Goal: Information Seeking & Learning: Learn about a topic

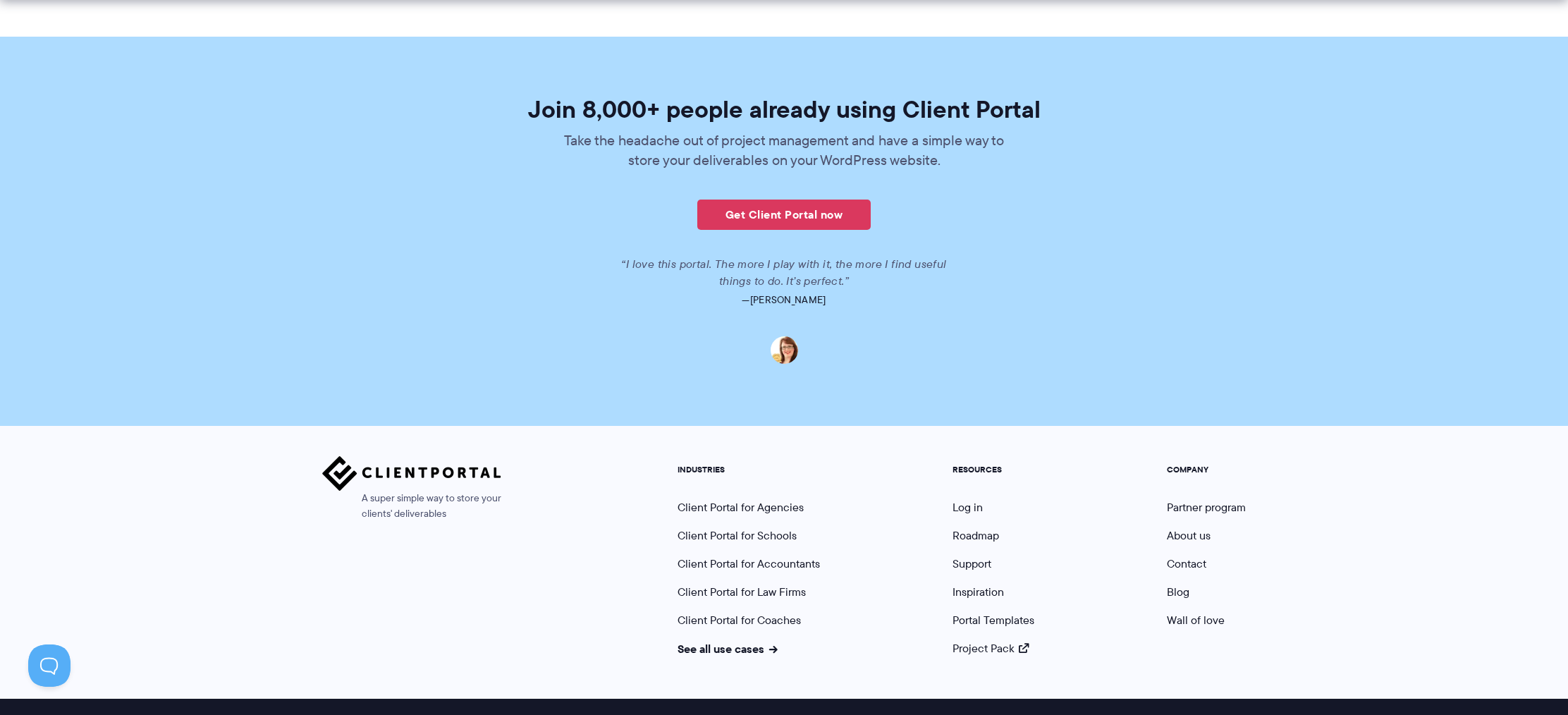
click at [816, 57] on section "Join 8,000+ people already using Client Portal Take the headache out of project…" at bounding box center [784, 232] width 1568 height 390
click at [816, 97] on h2 "Join 8,000+ people already using Client Portal" at bounding box center [784, 109] width 792 height 24
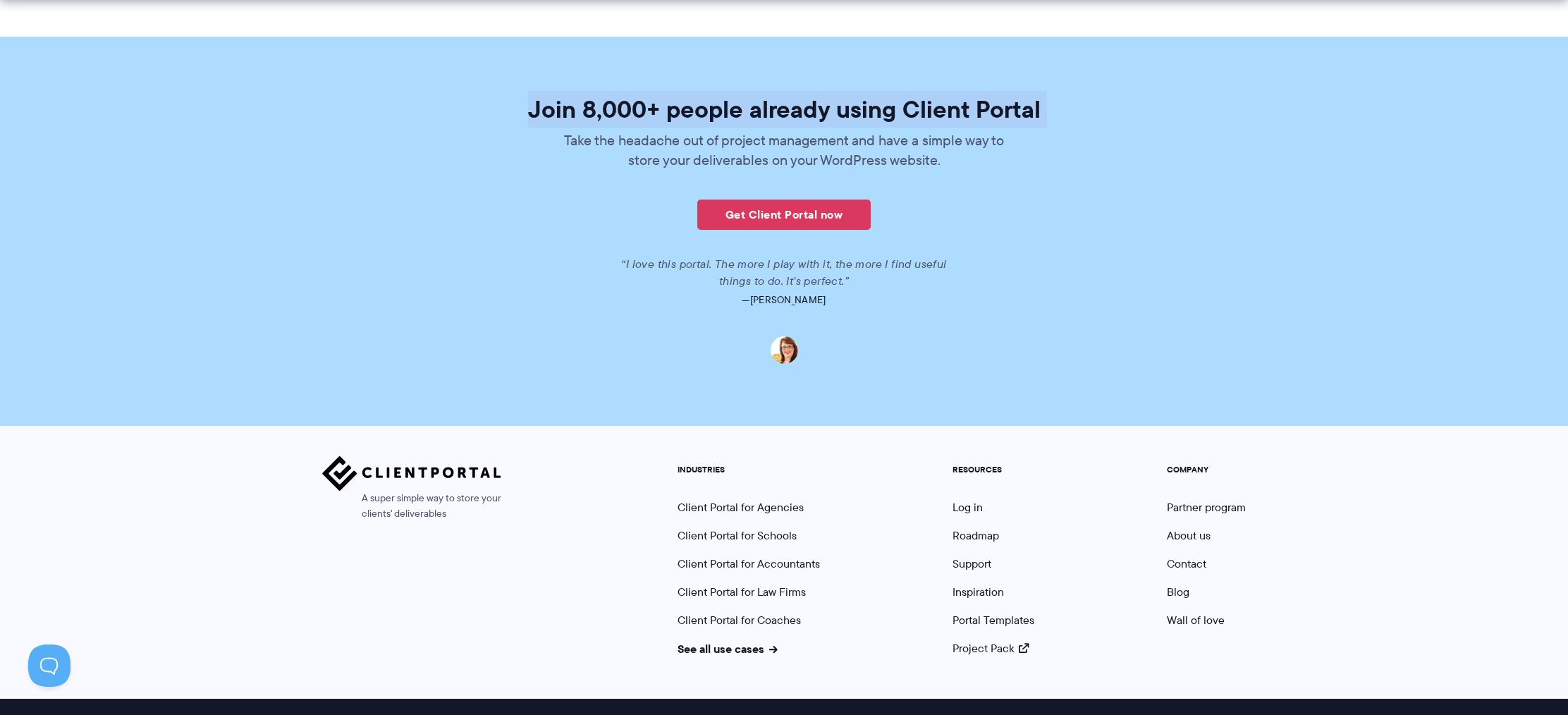
click at [816, 97] on h2 "Join 8,000+ people already using Client Portal" at bounding box center [784, 109] width 792 height 24
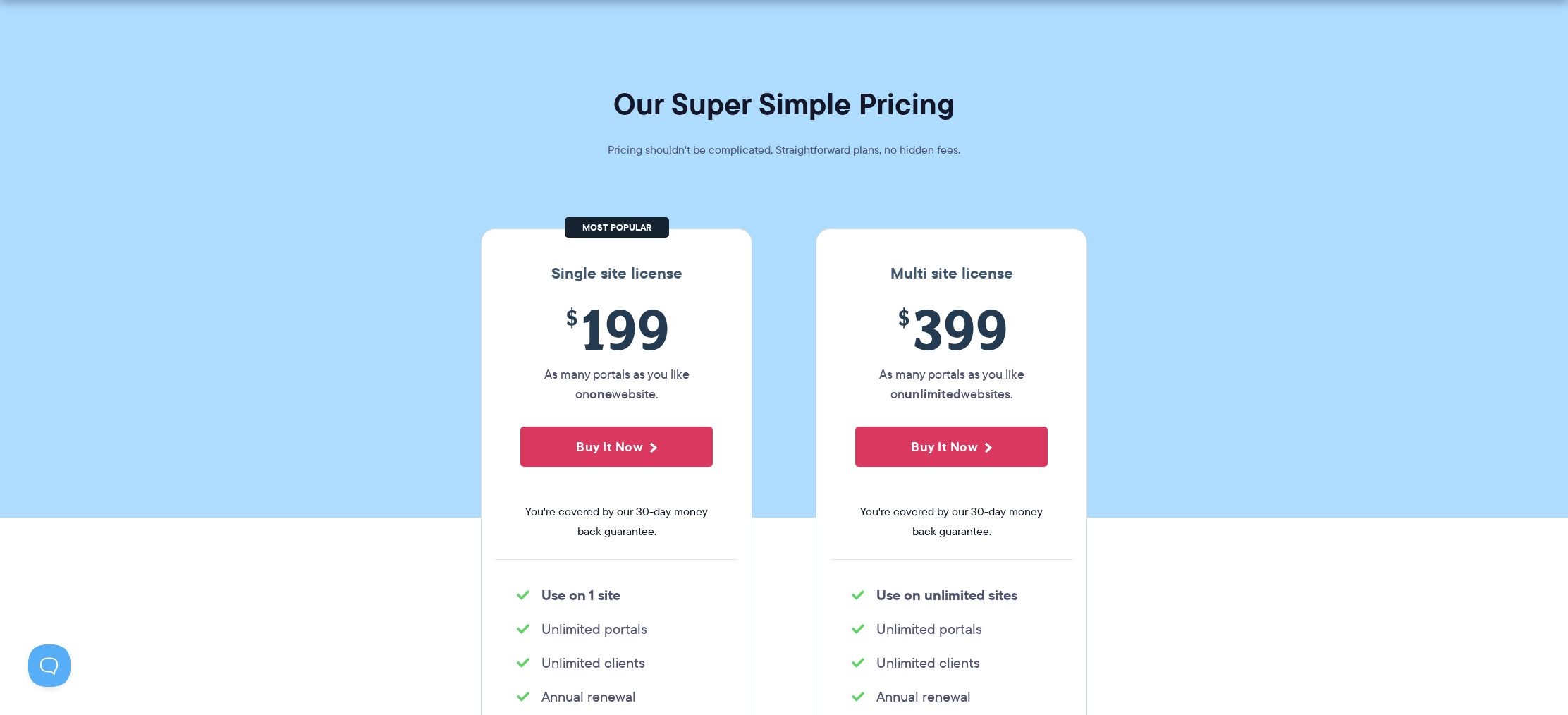
scroll to position [25, 0]
click at [621, 332] on span "$ 199" at bounding box center [616, 328] width 192 height 64
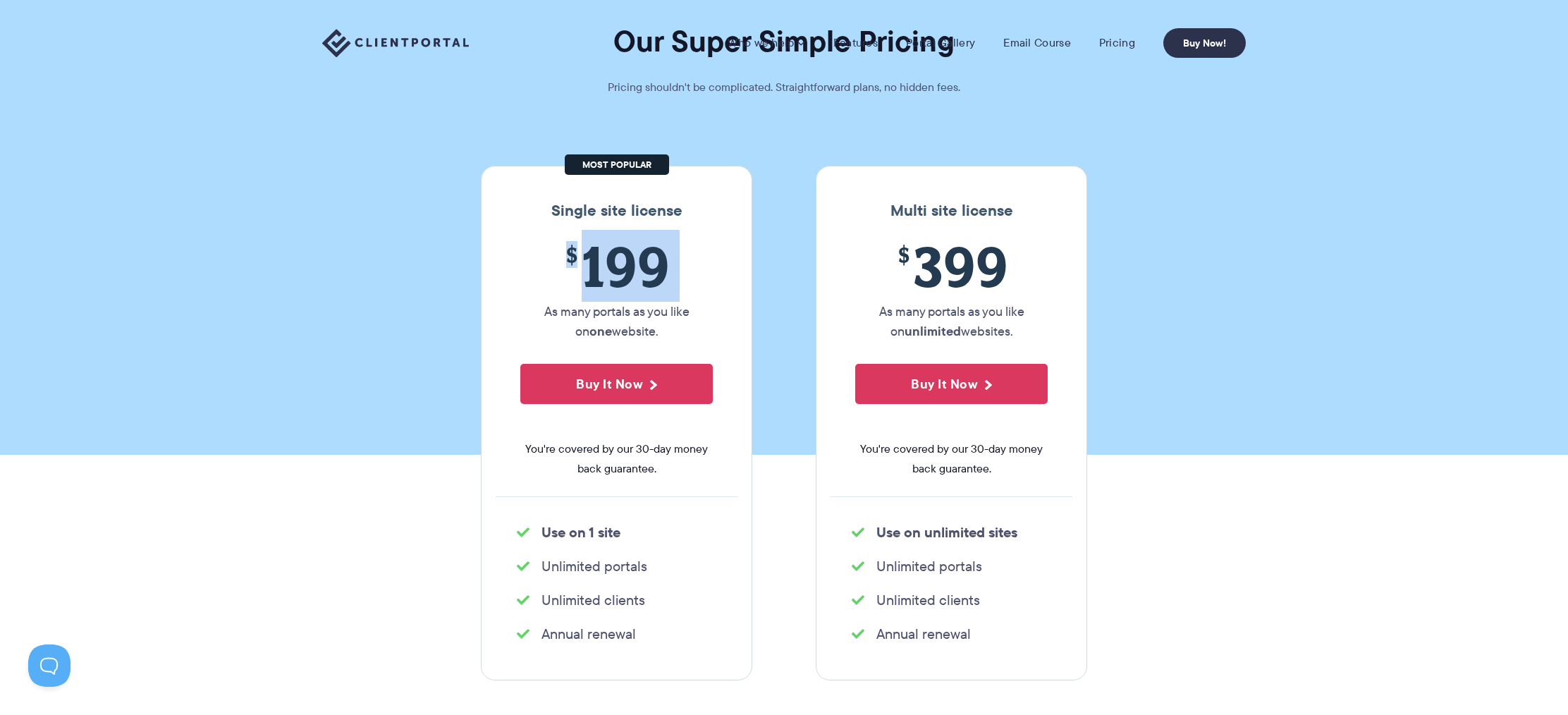
scroll to position [0, 0]
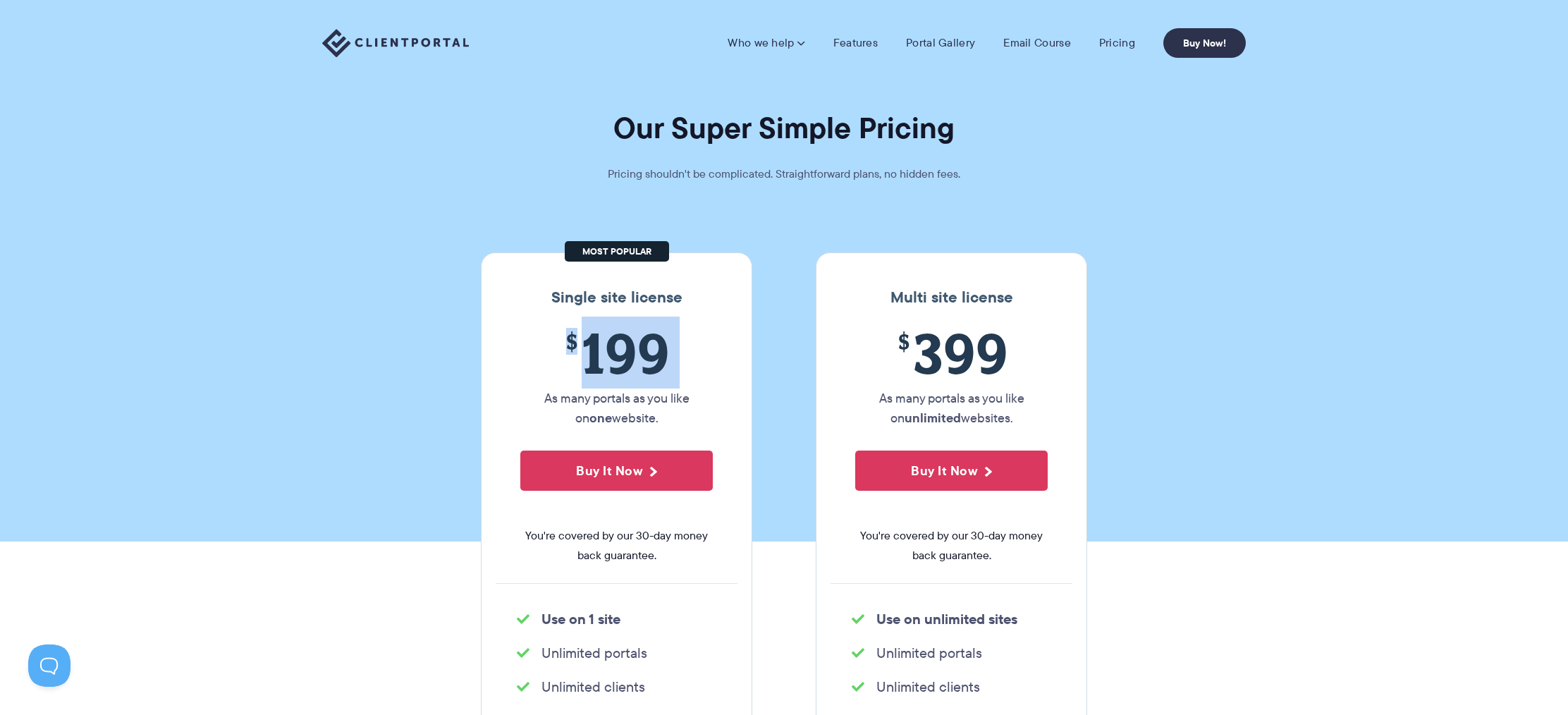
click at [448, 54] on img at bounding box center [395, 43] width 146 height 29
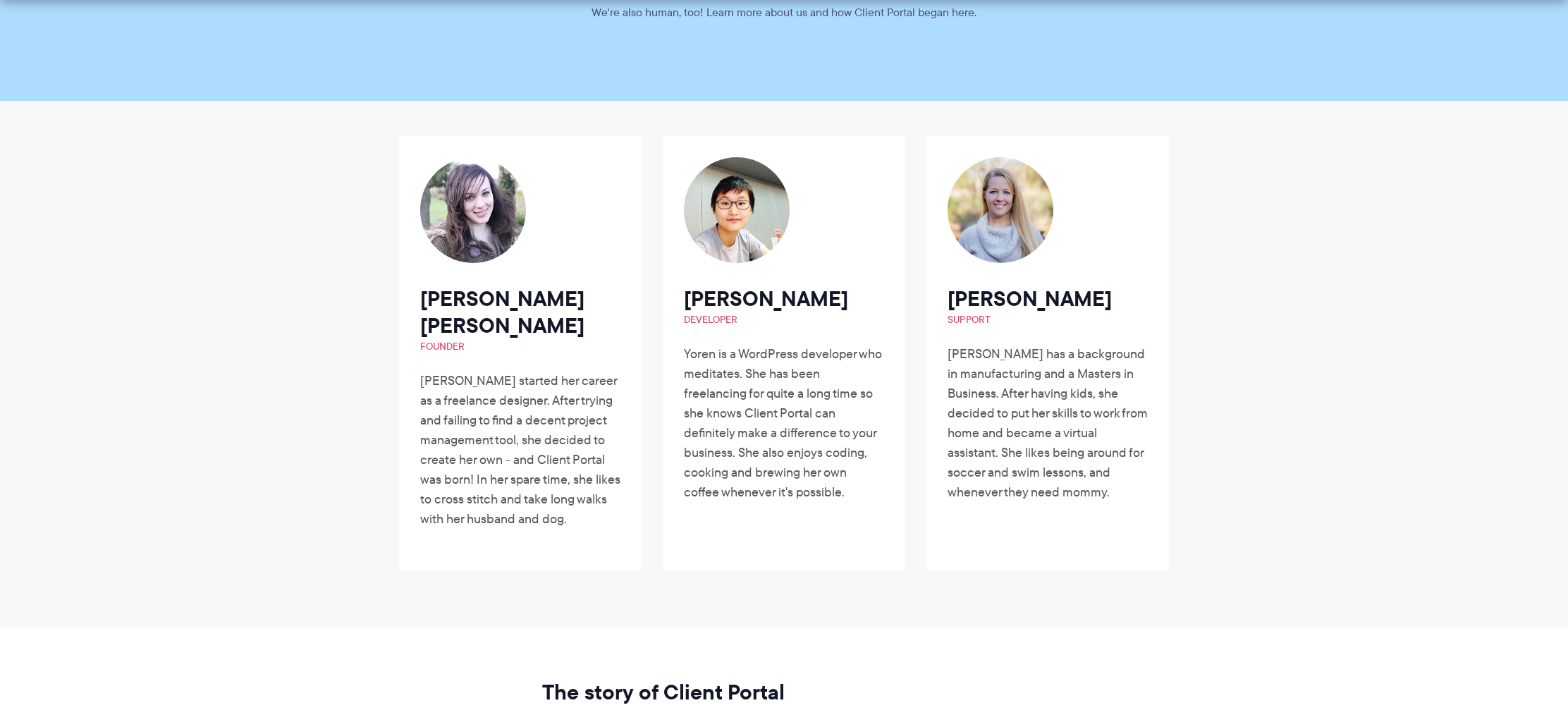
scroll to position [221, 0]
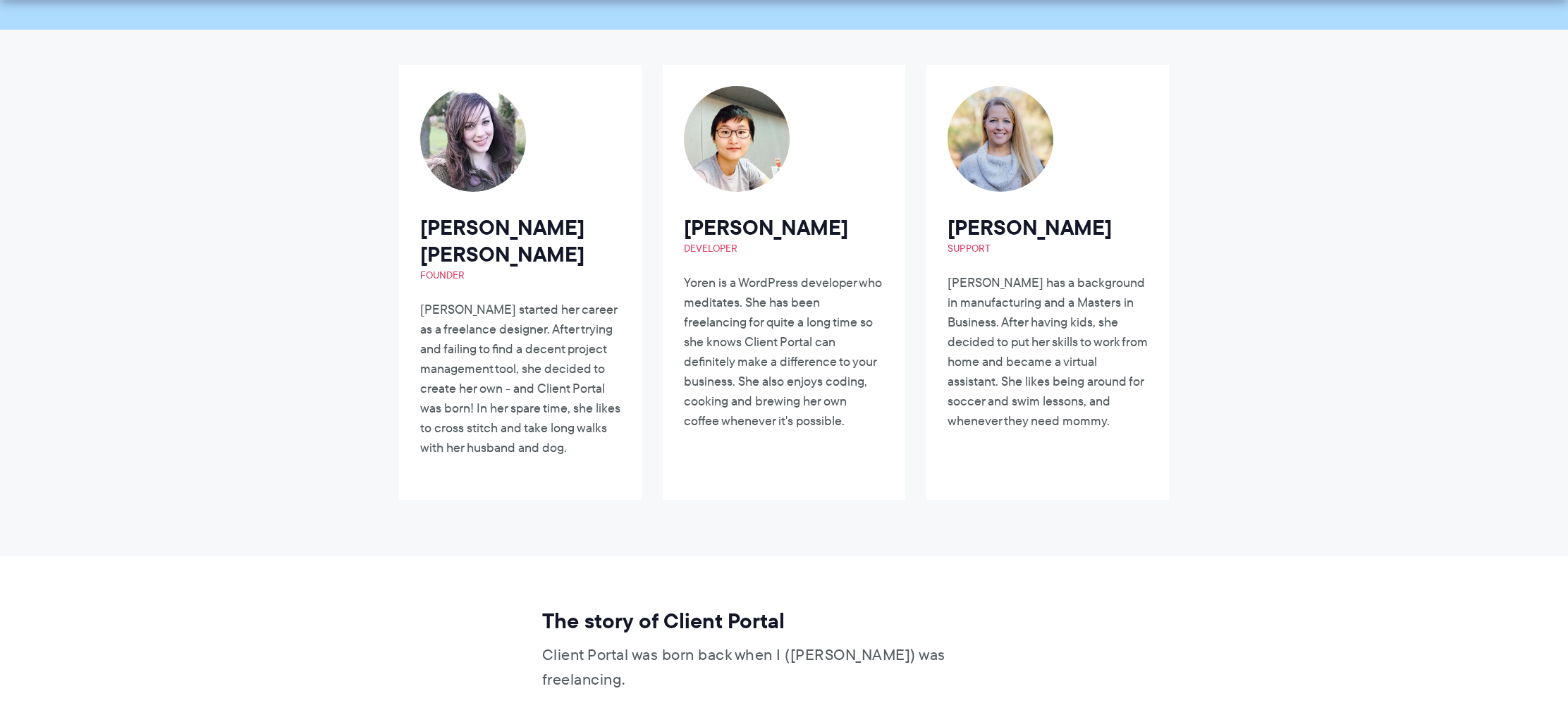
click at [538, 226] on h2 "[PERSON_NAME] [PERSON_NAME] Founder" at bounding box center [520, 247] width 200 height 68
copy h2 "[PERSON_NAME] [PERSON_NAME]"
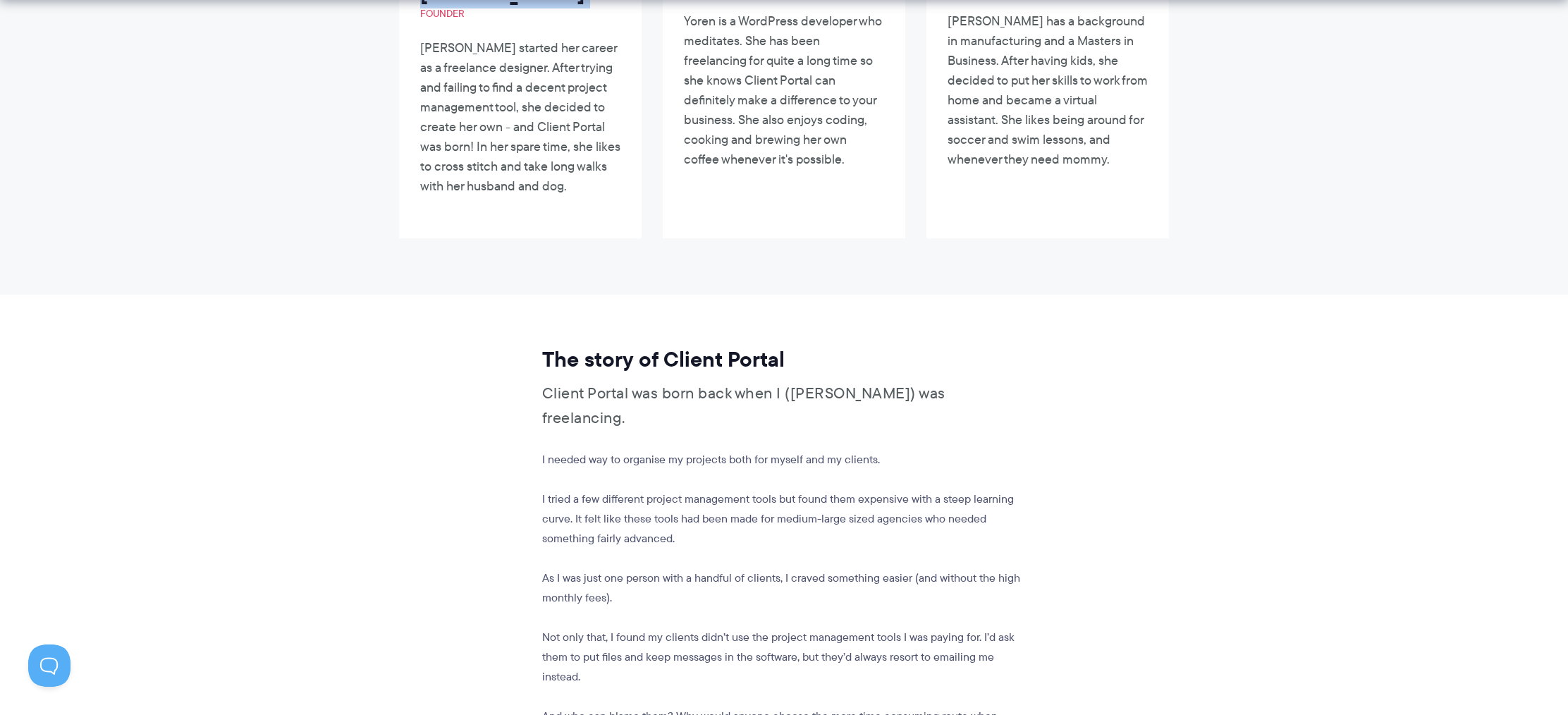
scroll to position [551, 0]
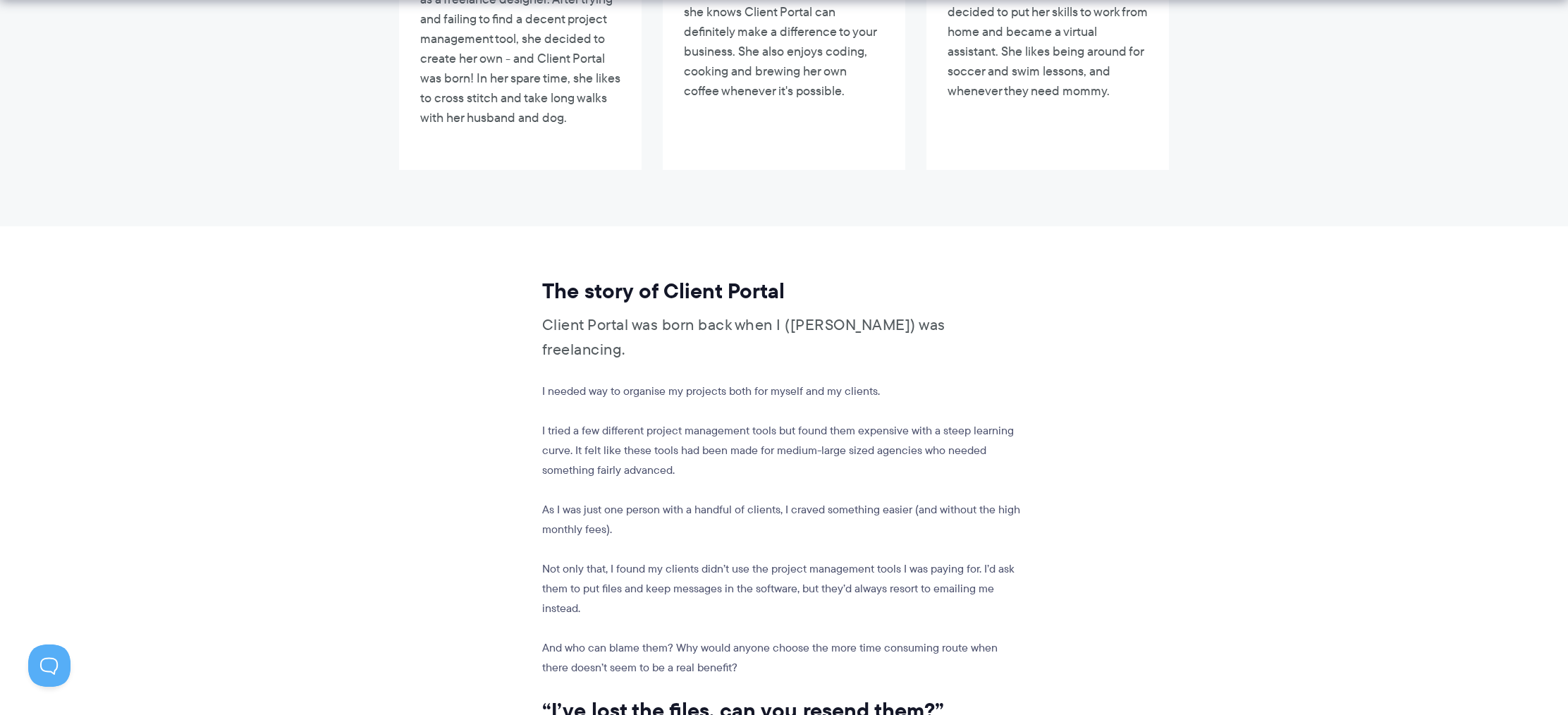
click at [641, 421] on p "I tried a few different project management tools but found them expensive with …" at bounding box center [782, 451] width 481 height 60
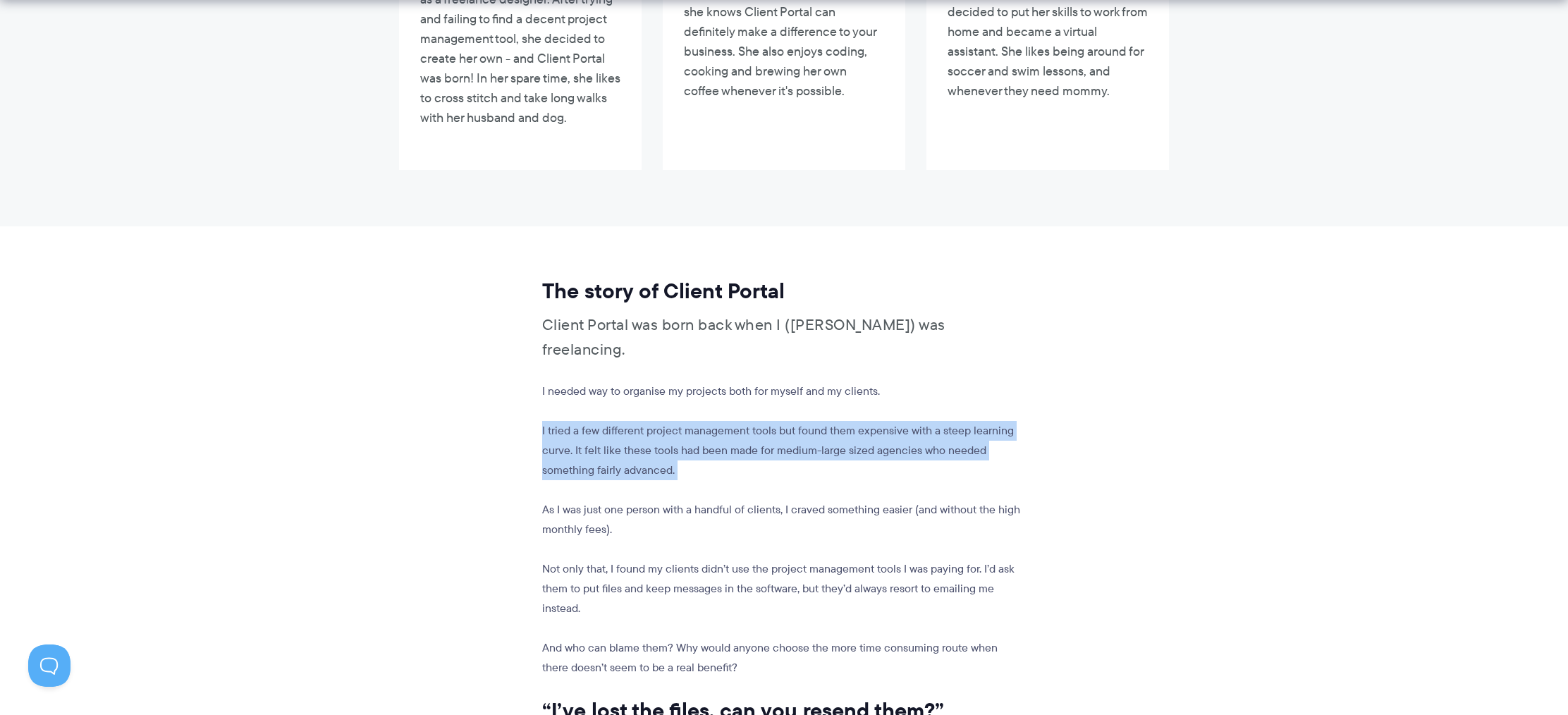
click at [641, 421] on p "I tried a few different project management tools but found them expensive with …" at bounding box center [782, 451] width 481 height 60
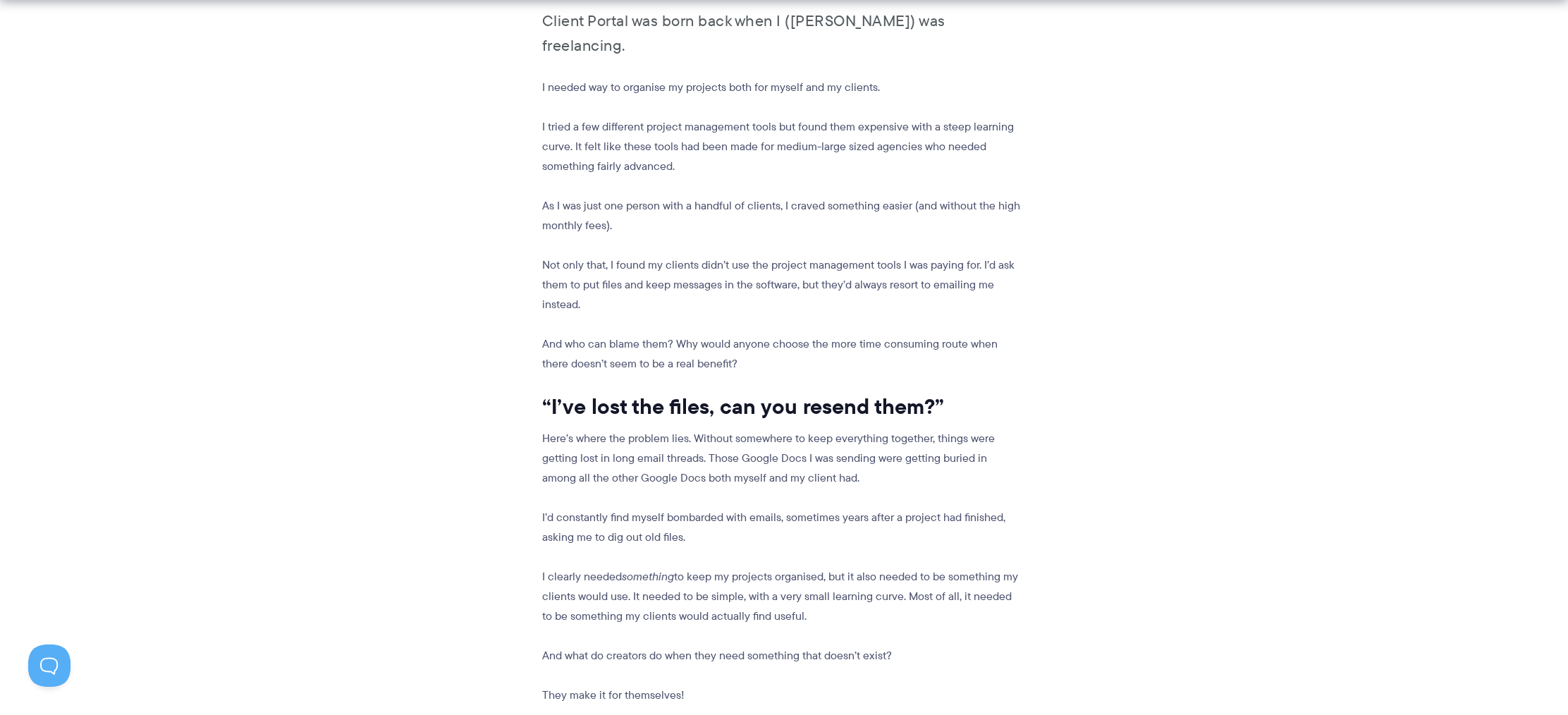
click at [623, 197] on p "As I was just one person with a handful of clients, I craved something easier (…" at bounding box center [782, 216] width 481 height 39
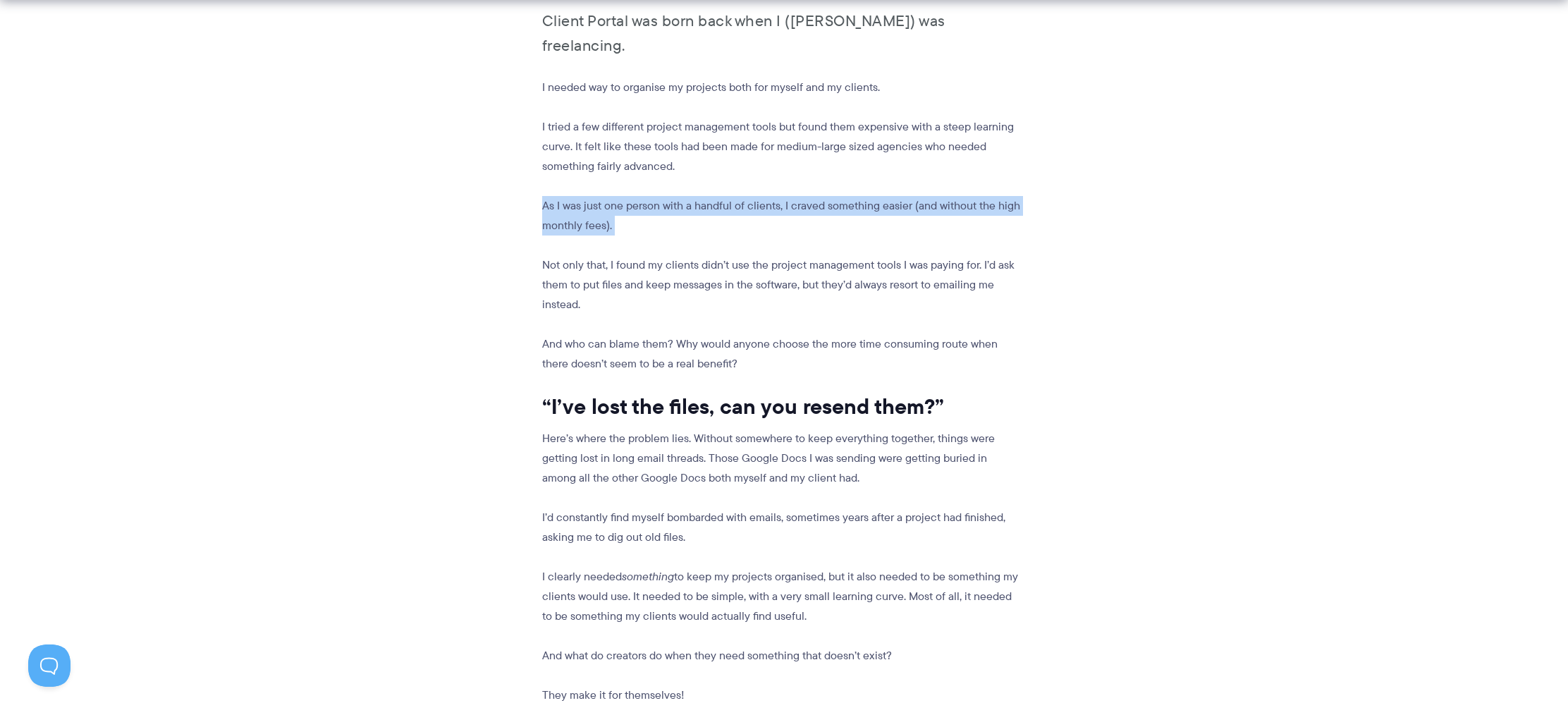
click at [623, 197] on p "As I was just one person with a handful of clients, I craved something easier (…" at bounding box center [782, 216] width 481 height 39
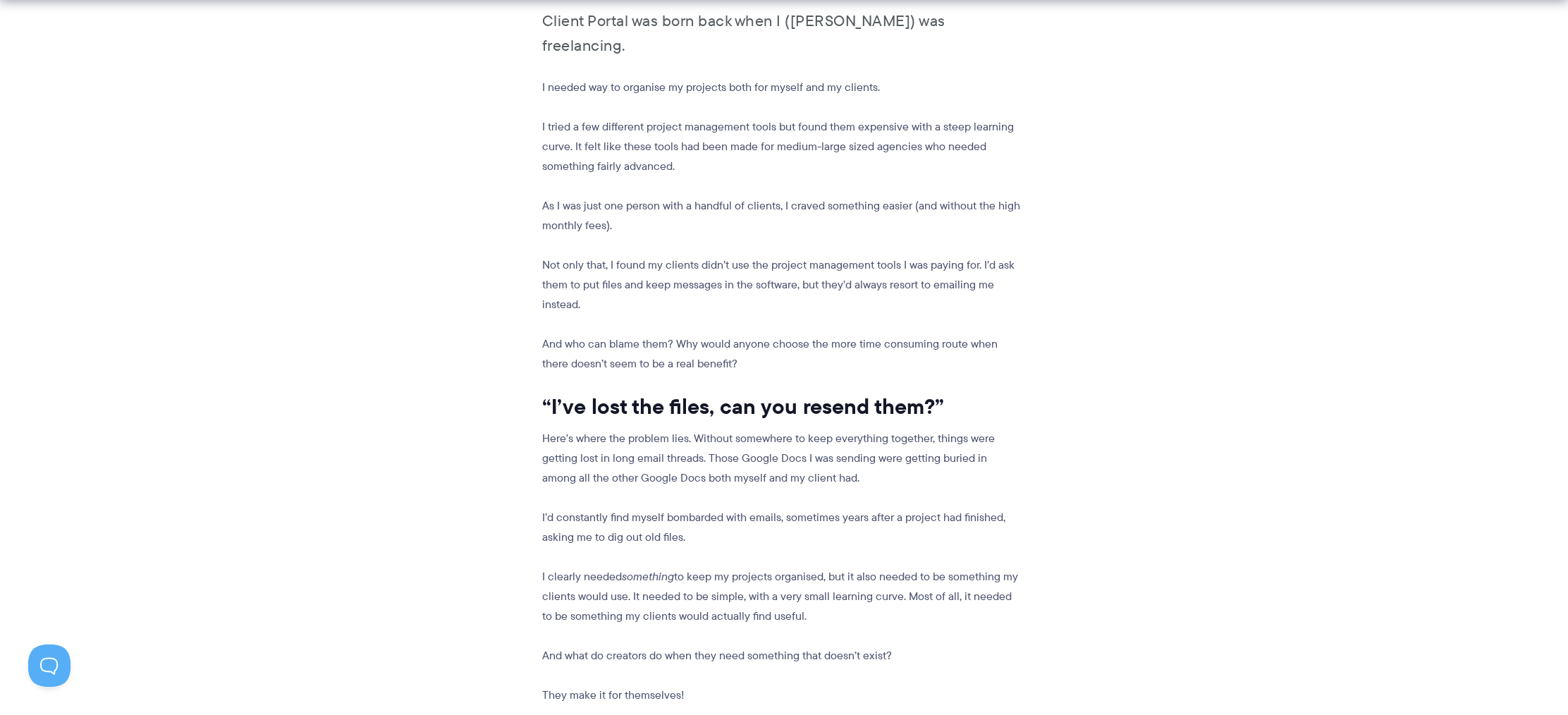
click at [635, 255] on p "Not only that, I found my clients didn’t use the project management tools I was…" at bounding box center [782, 285] width 481 height 60
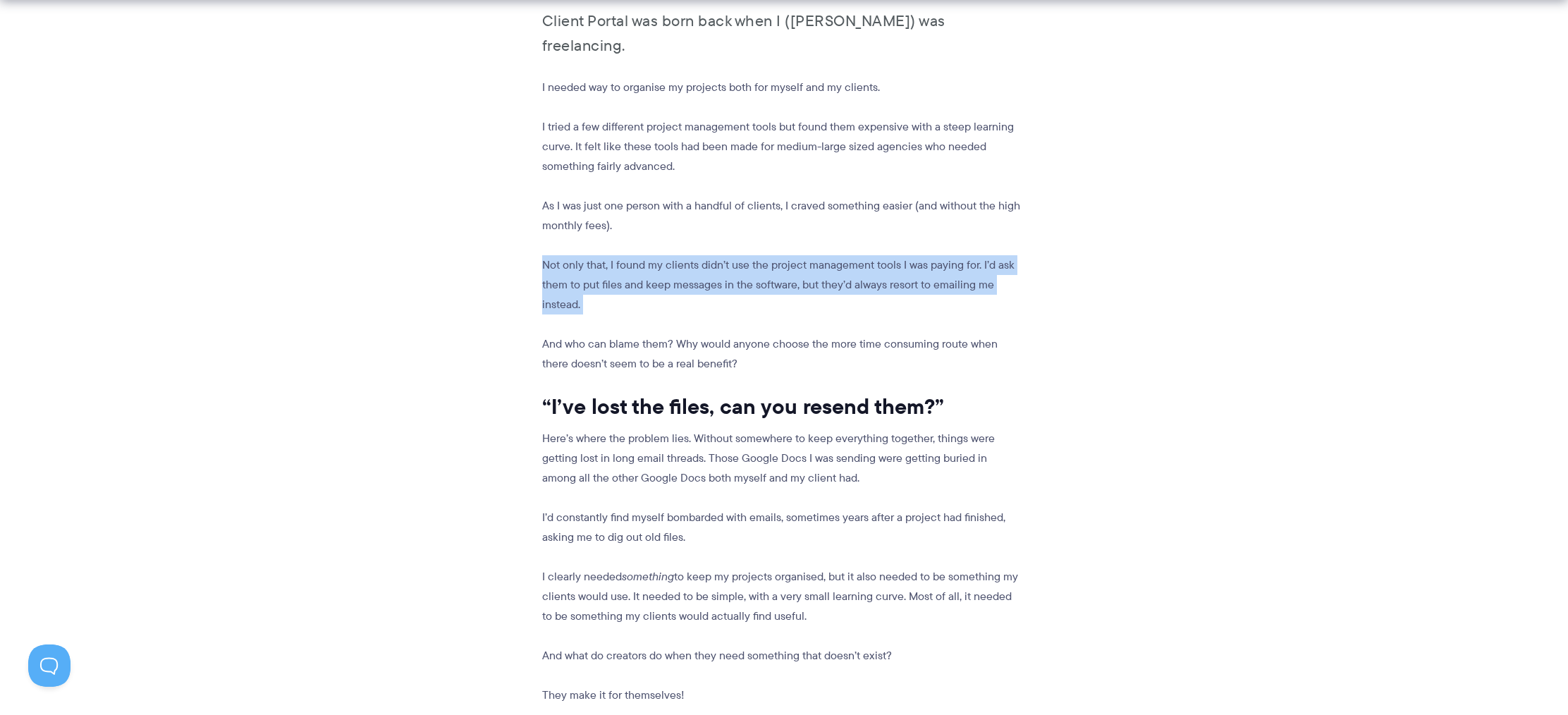
click at [635, 255] on p "Not only that, I found my clients didn’t use the project management tools I was…" at bounding box center [782, 285] width 481 height 60
click at [642, 274] on article "The story of Client Portal Client Portal was born back when I (Laura) was freel…" at bounding box center [784, 607] width 542 height 1369
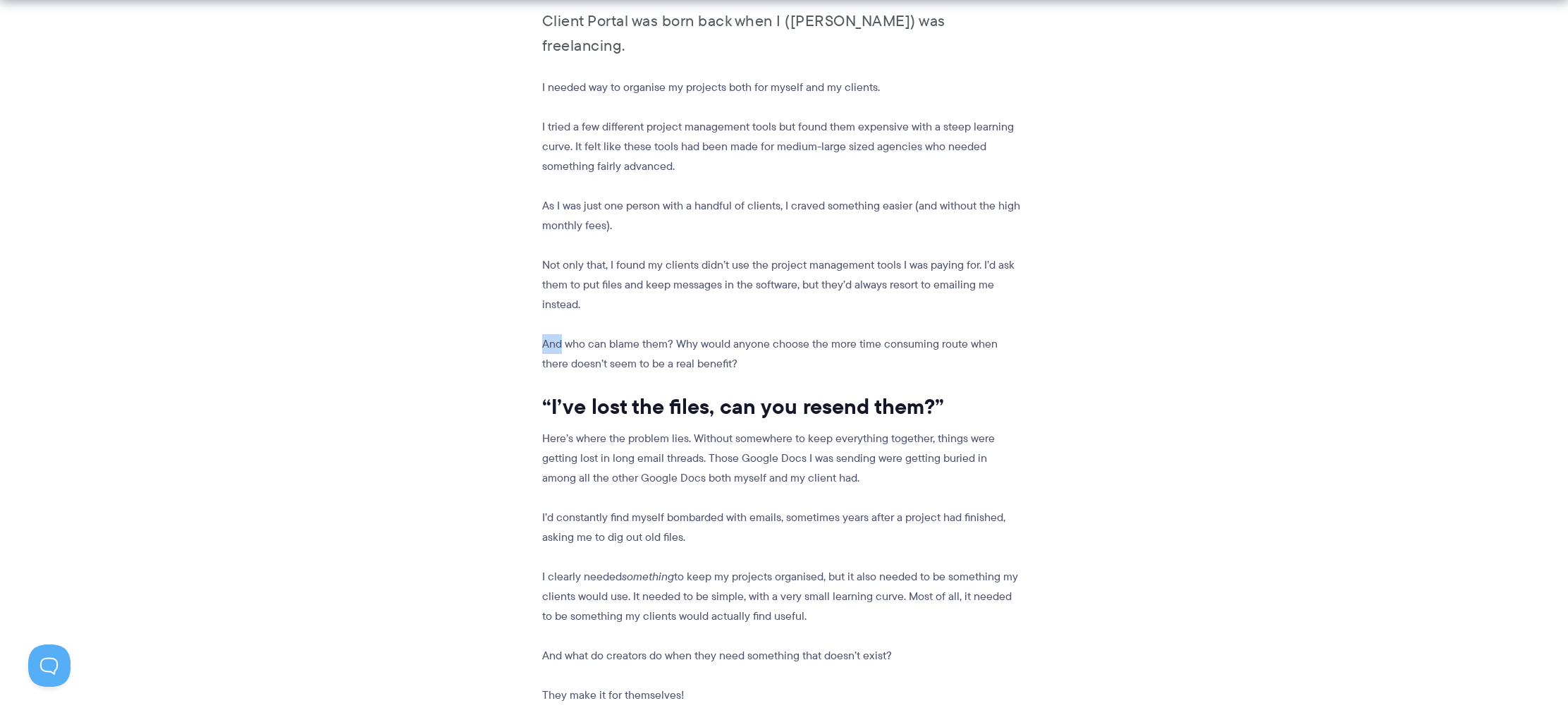
click at [642, 274] on article "The story of Client Portal Client Portal was born back when I (Laura) was freel…" at bounding box center [784, 607] width 542 height 1369
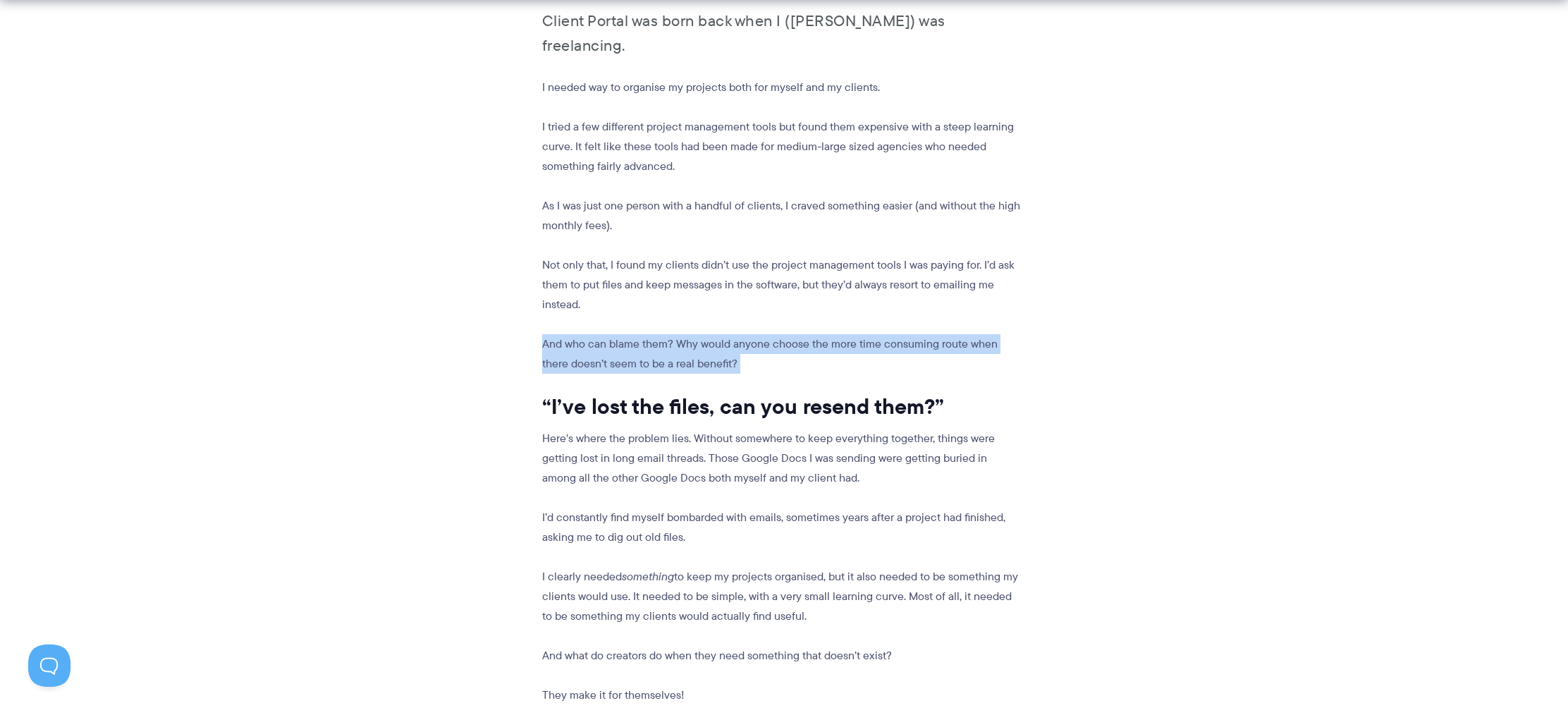
click at [642, 274] on article "The story of Client Portal Client Portal was born back when I (Laura) was freel…" at bounding box center [784, 607] width 542 height 1369
click at [695, 394] on h2 "“I’ve lost the files, can you resend them?”" at bounding box center [782, 407] width 481 height 27
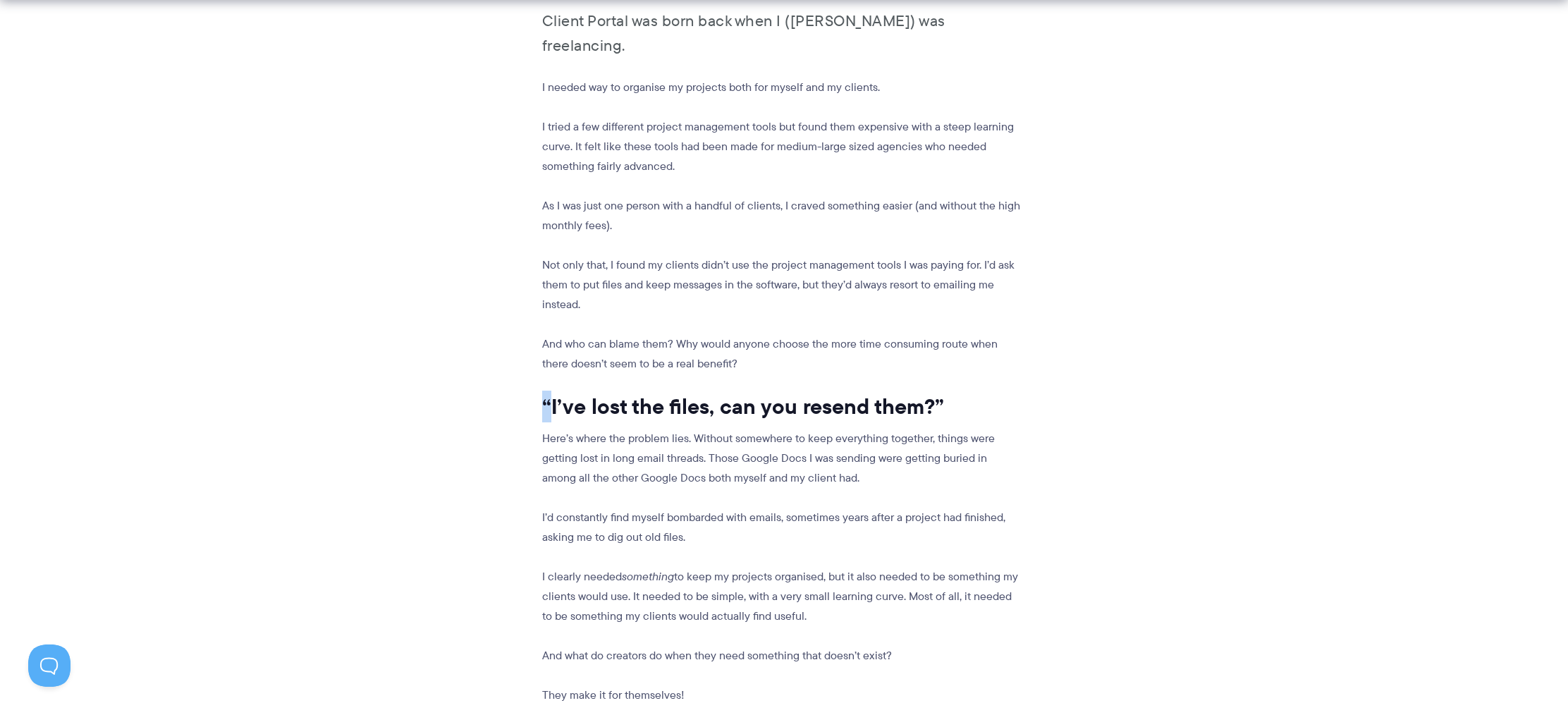
click at [695, 394] on h2 "“I’ve lost the files, can you resend them?”" at bounding box center [782, 407] width 481 height 27
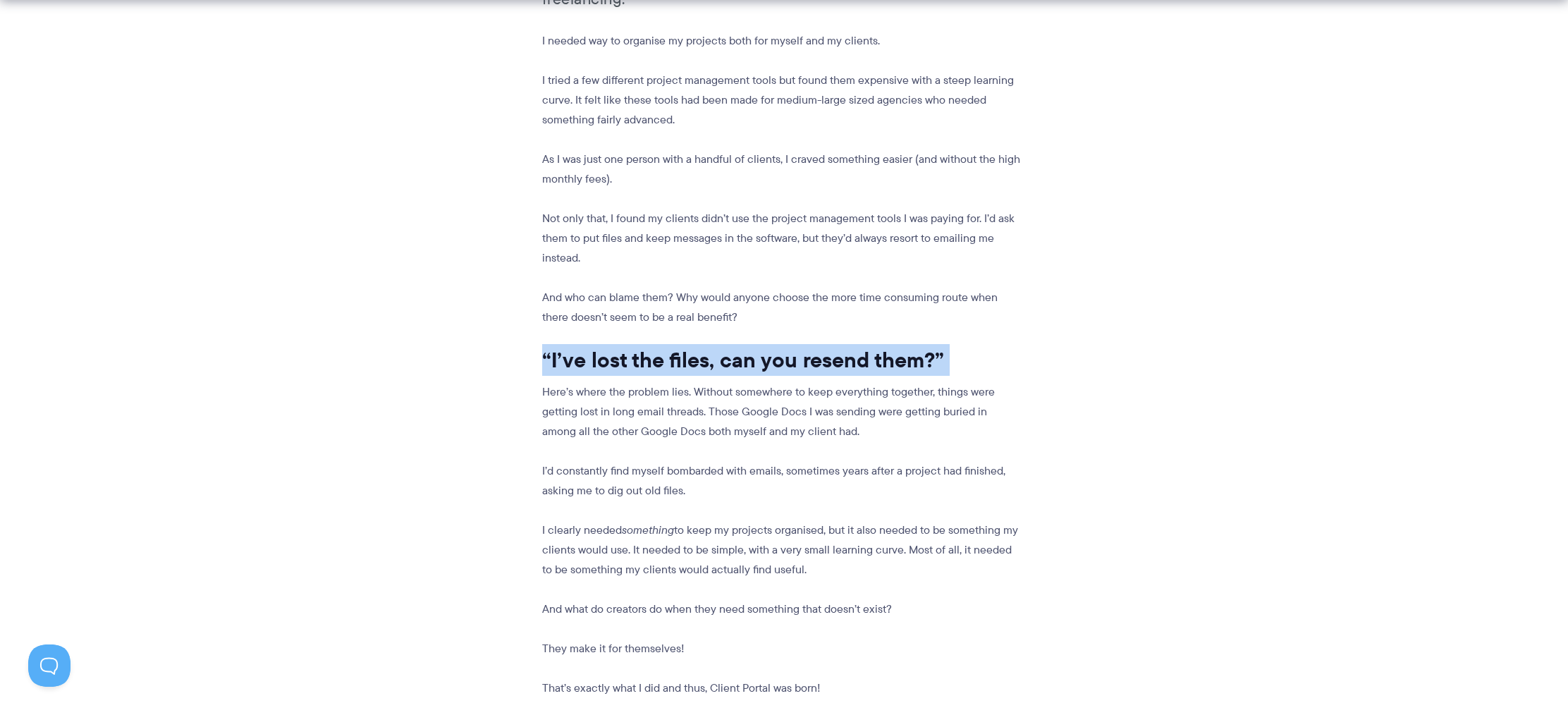
scroll to position [985, 0]
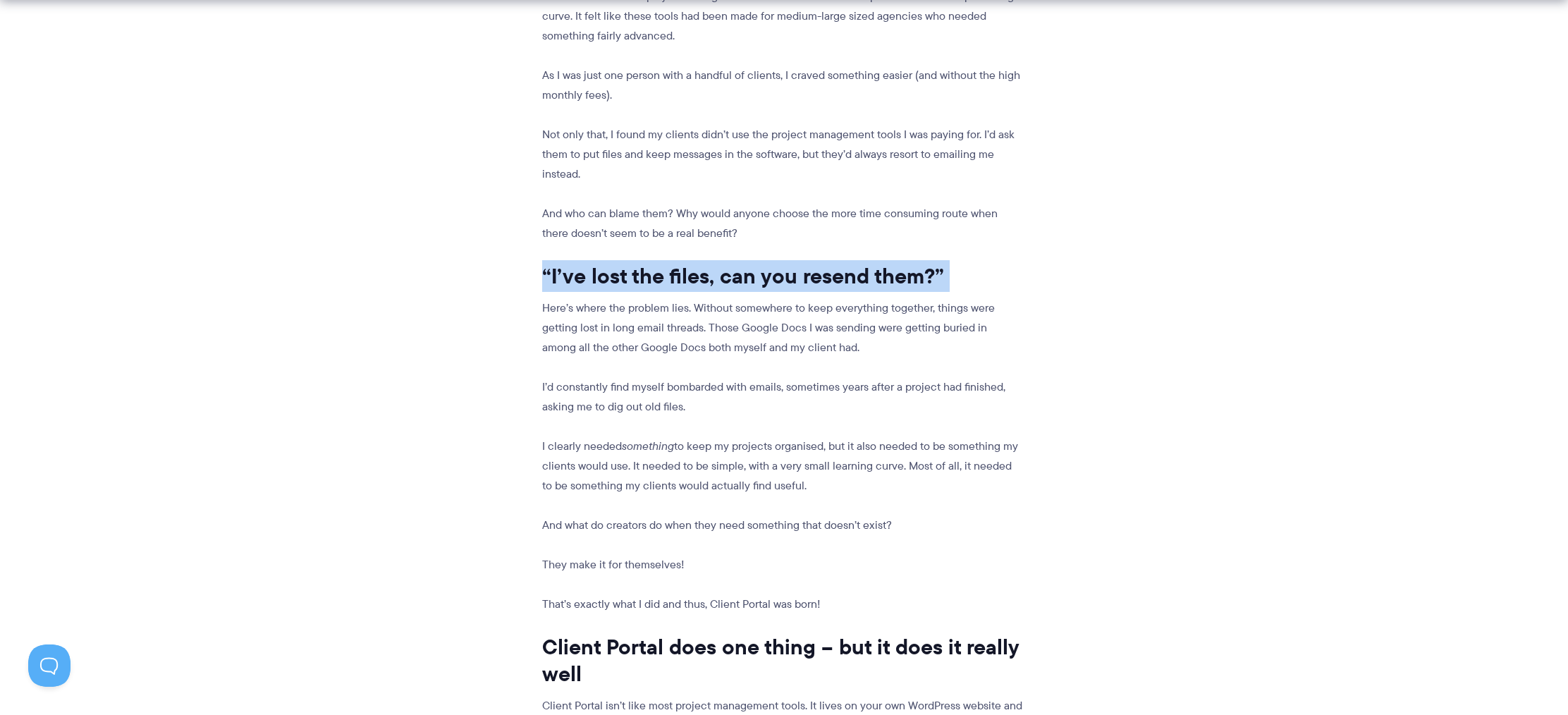
click at [696, 377] on p "I’d constantly find myself bombarded with emails, sometimes years after a proje…" at bounding box center [782, 397] width 481 height 39
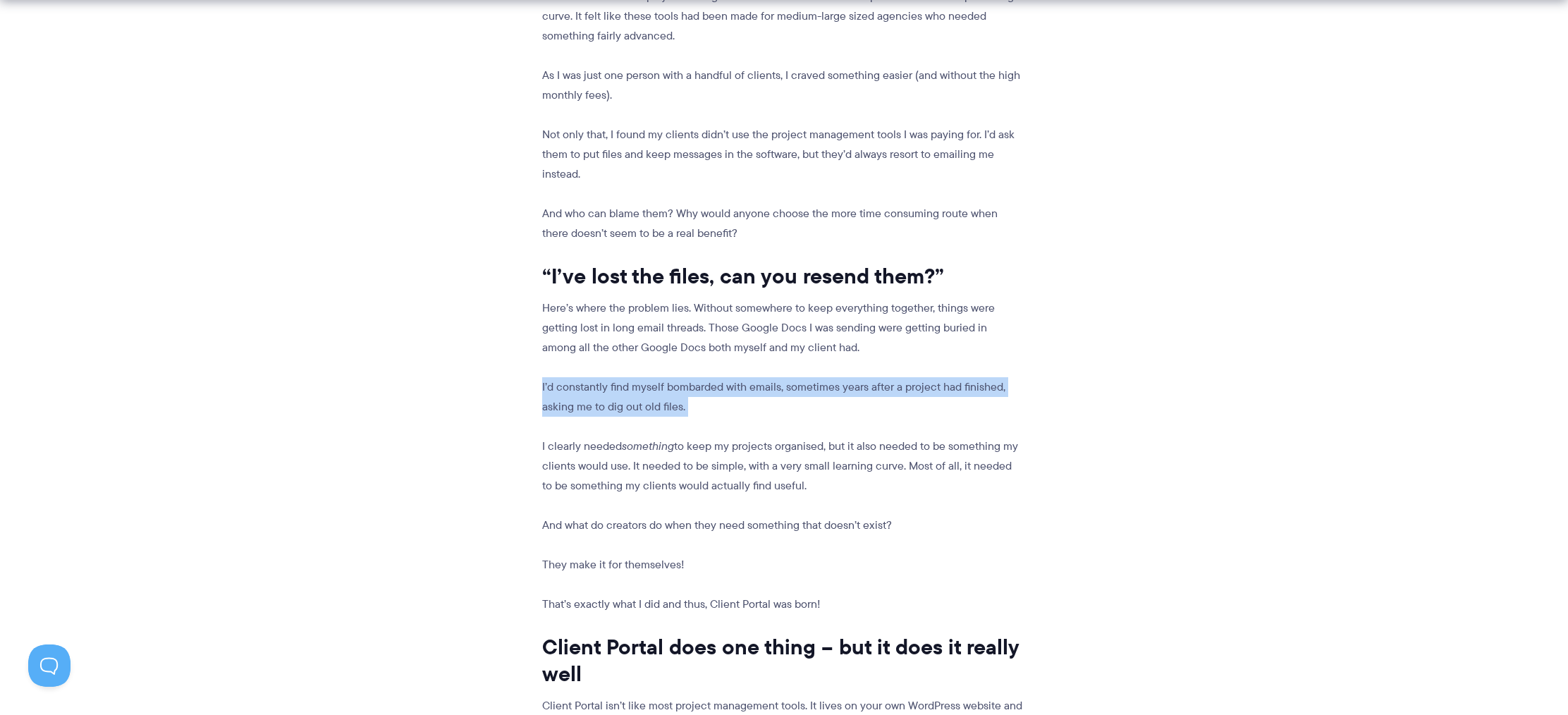
click at [696, 377] on p "I’d constantly find myself bombarded with emails, sometimes years after a proje…" at bounding box center [782, 397] width 481 height 39
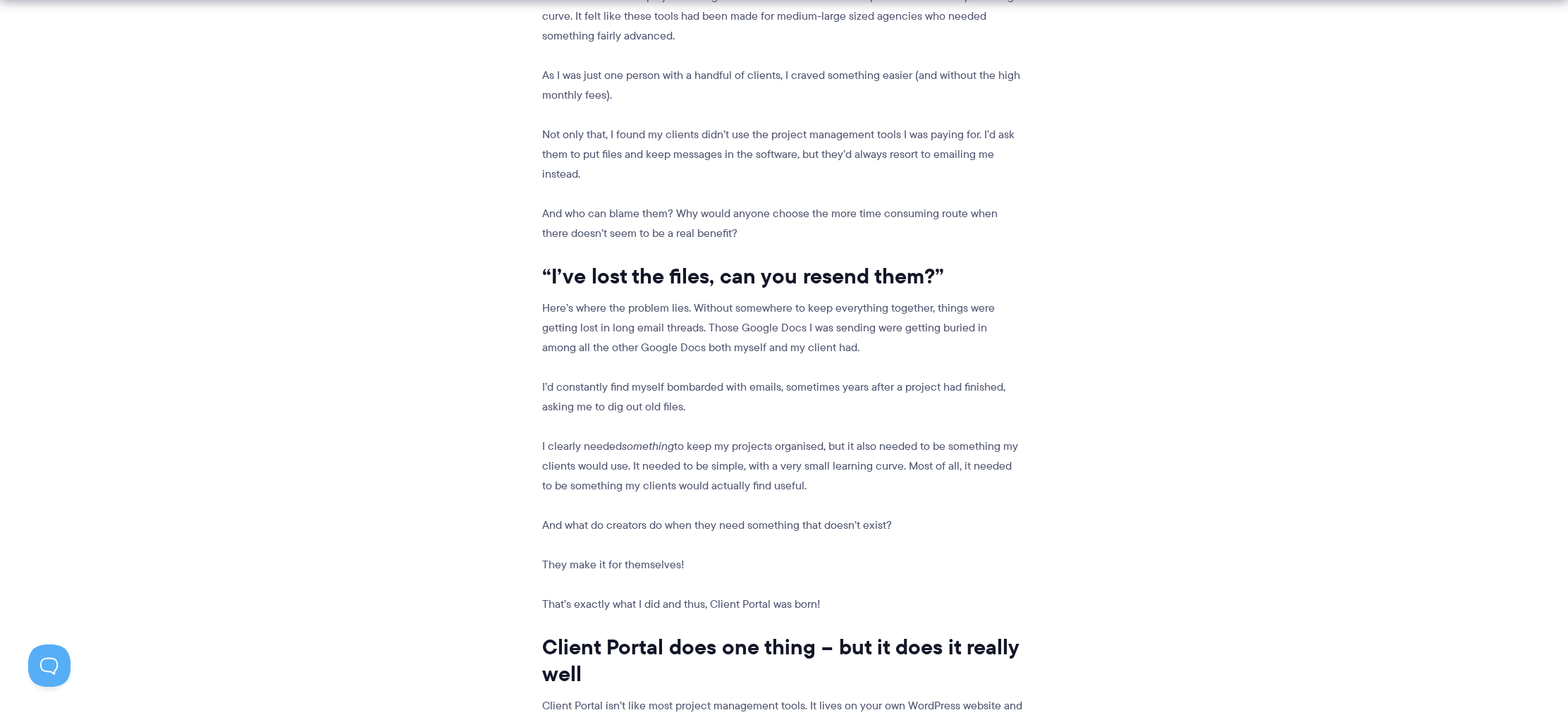
click at [701, 298] on p "Here’s where the problem lies. Without somewhere to keep everything together, t…" at bounding box center [782, 328] width 481 height 60
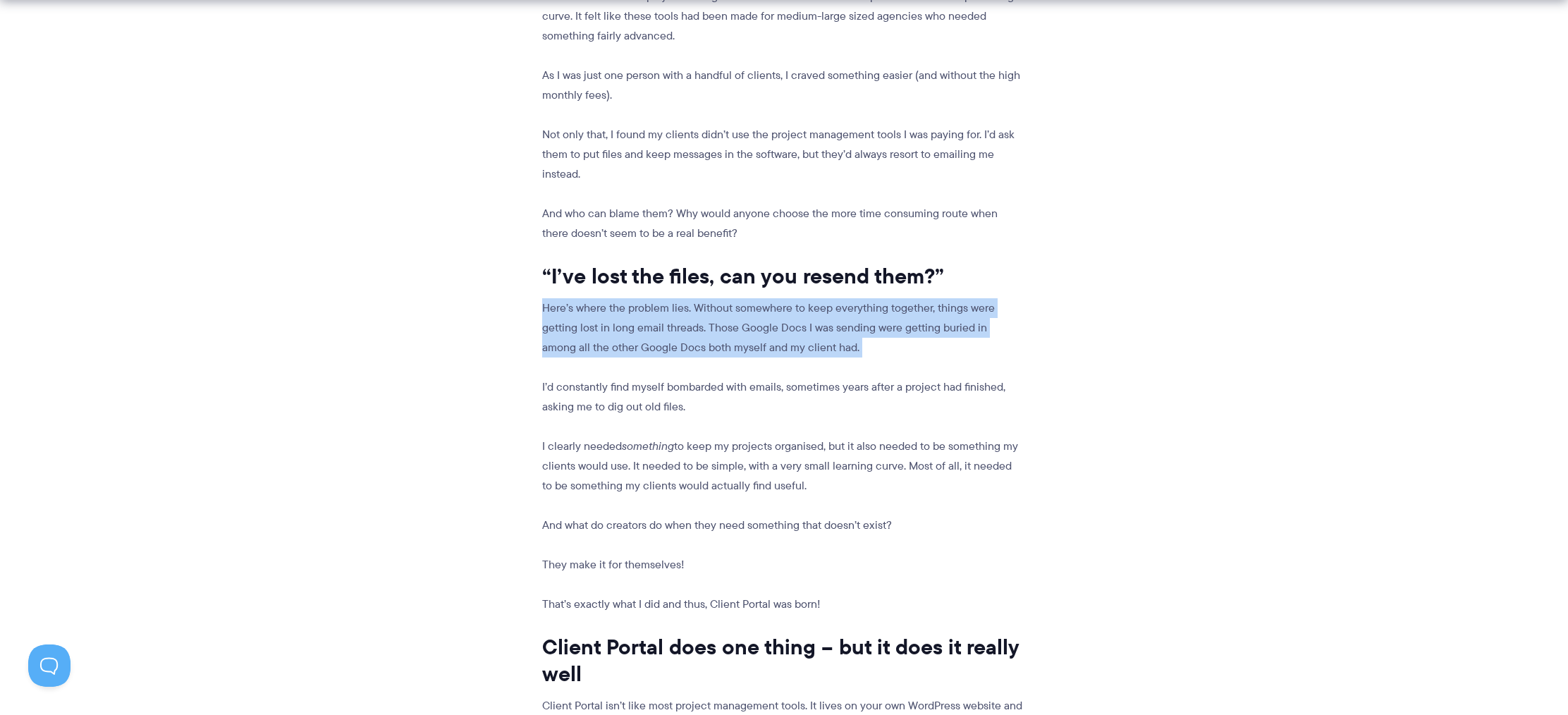
click at [701, 298] on p "Here’s where the problem lies. Without somewhere to keep everything together, t…" at bounding box center [782, 328] width 481 height 60
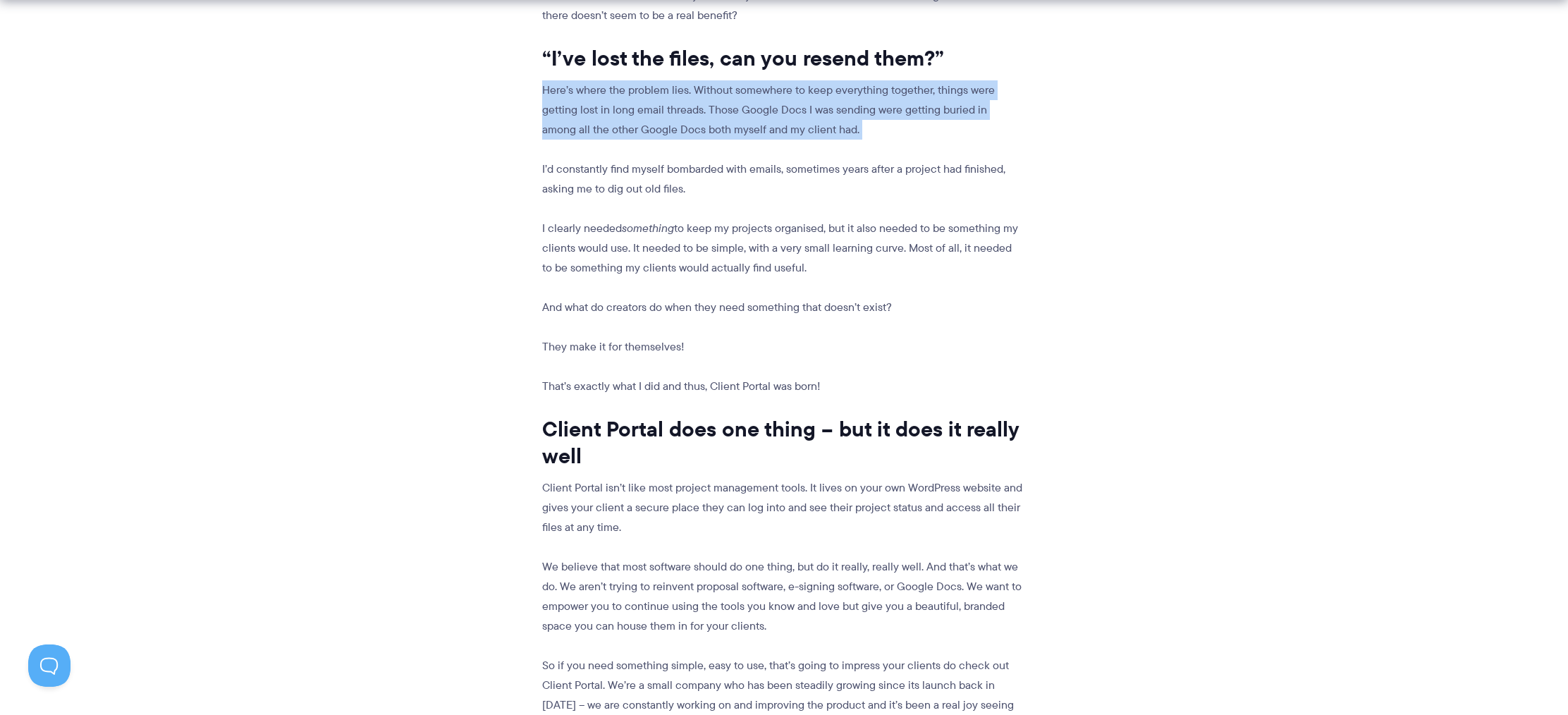
scroll to position [1476, 0]
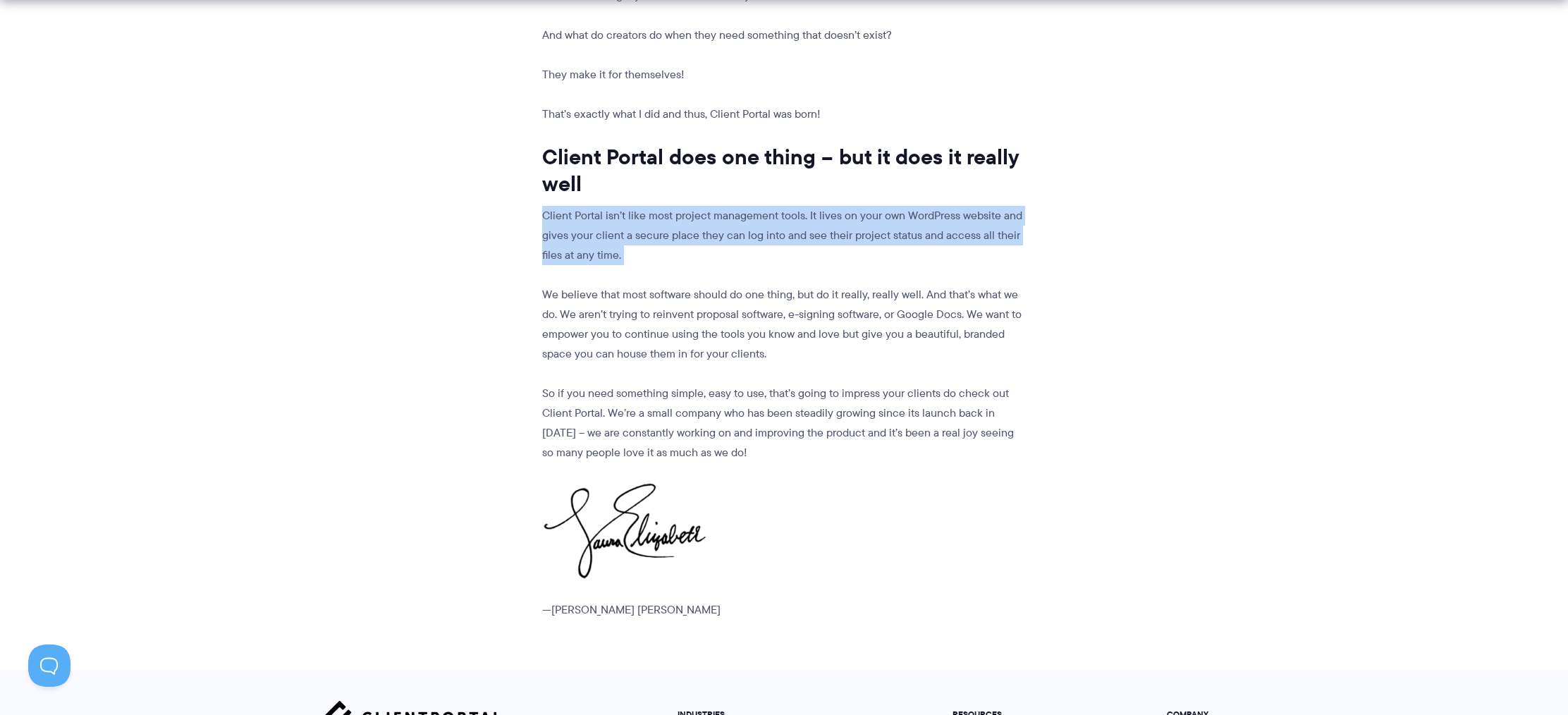
click at [730, 206] on p "Client Portal isn’t like most project management tools. It lives on your own Wo…" at bounding box center [782, 236] width 481 height 60
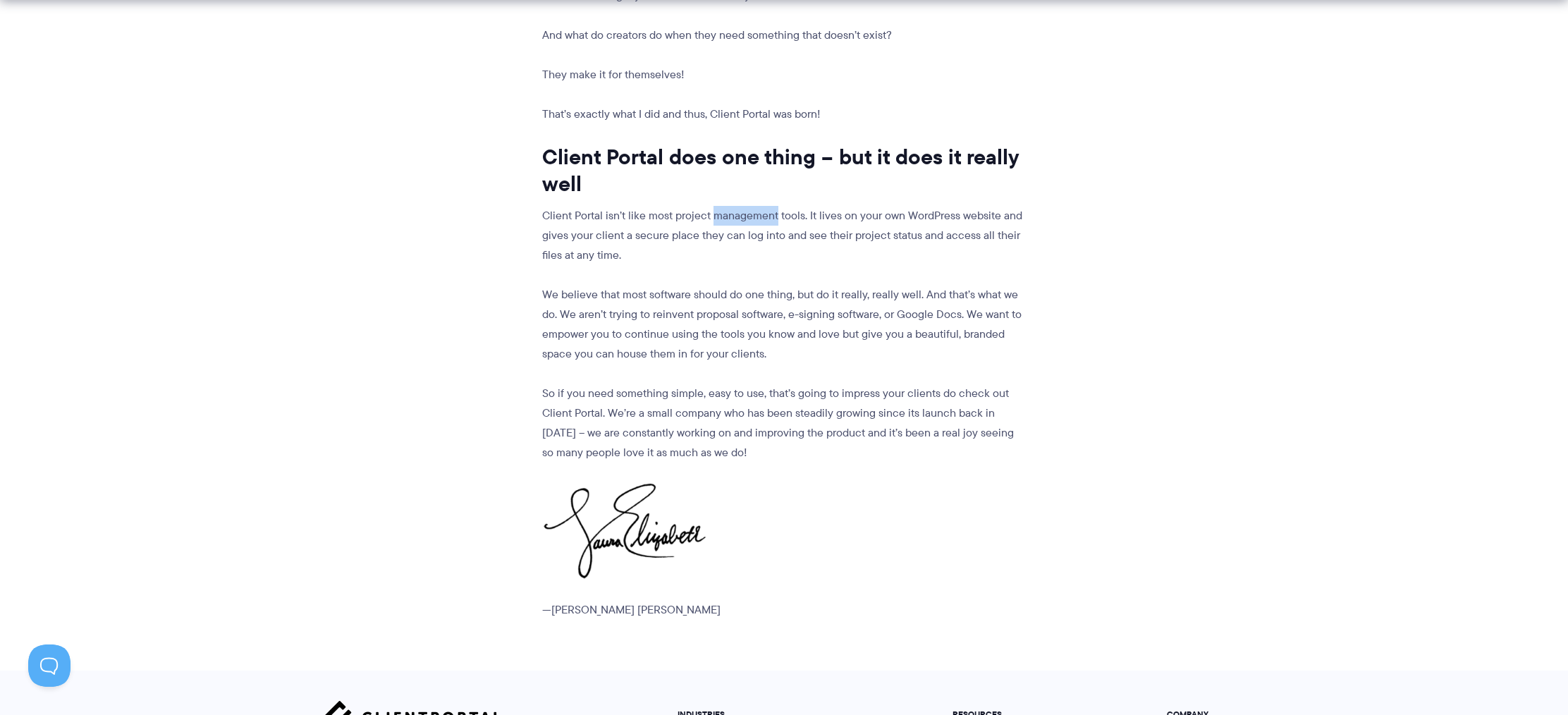
click at [730, 206] on p "Client Portal isn’t like most project management tools. It lives on your own Wo…" at bounding box center [782, 236] width 481 height 60
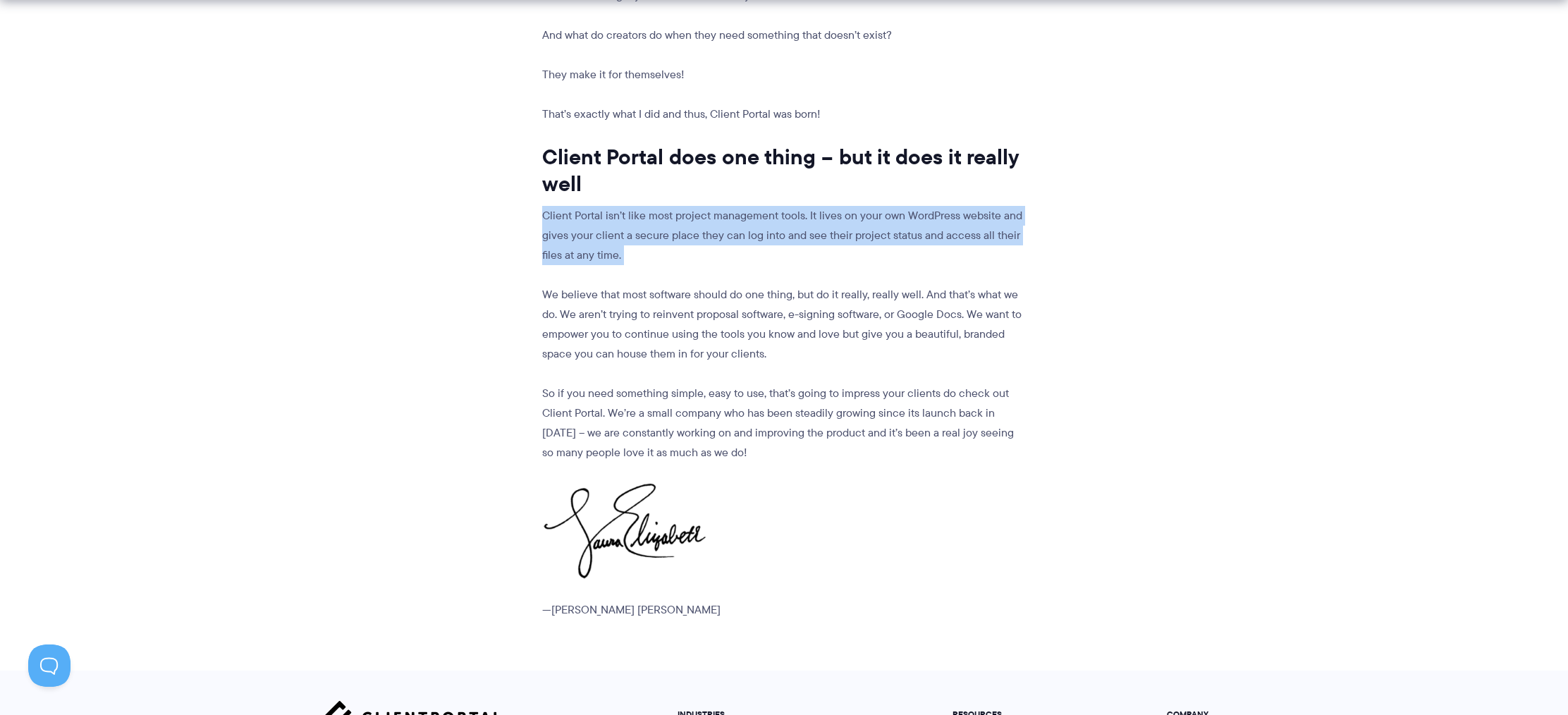
click at [730, 206] on p "Client Portal isn’t like most project management tools. It lives on your own Wo…" at bounding box center [782, 236] width 481 height 60
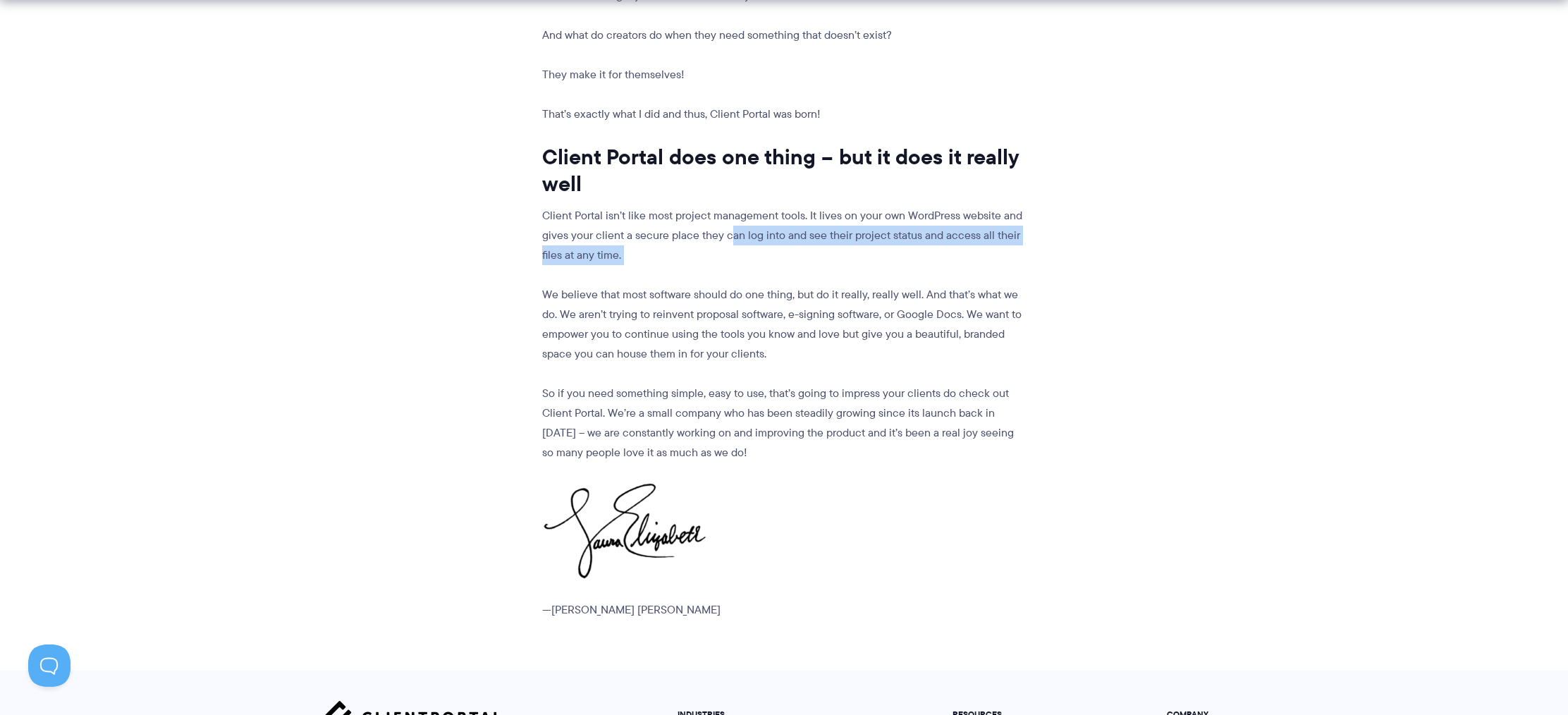
click at [729, 206] on p "Client Portal isn’t like most project management tools. It lives on your own Wo…" at bounding box center [782, 236] width 481 height 60
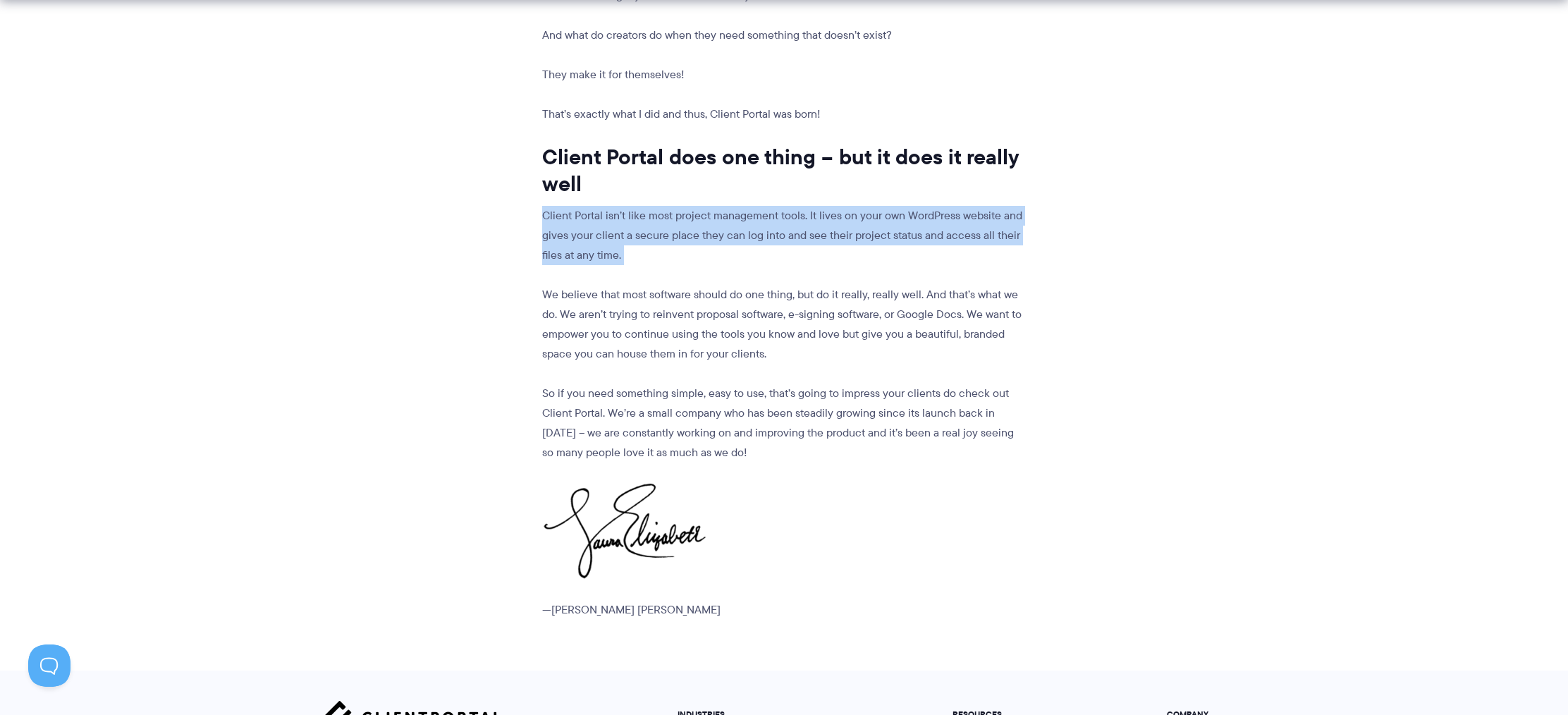
click at [729, 206] on p "Client Portal isn’t like most project management tools. It lives on your own Wo…" at bounding box center [782, 236] width 481 height 60
click at [731, 206] on p "Client Portal isn’t like most project management tools. It lives on your own Wo…" at bounding box center [782, 236] width 481 height 60
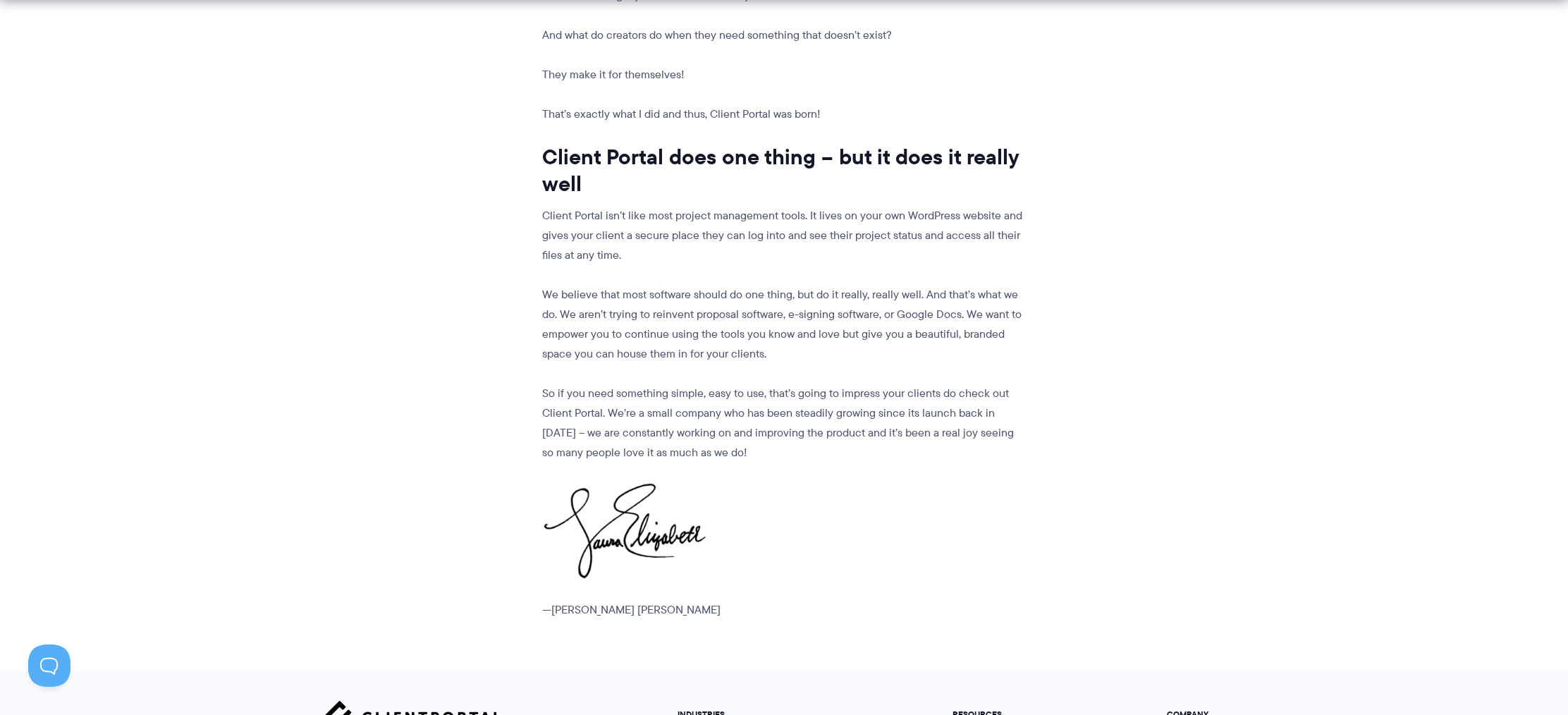
click at [731, 206] on p "Client Portal isn’t like most project management tools. It lives on your own Wo…" at bounding box center [782, 236] width 481 height 60
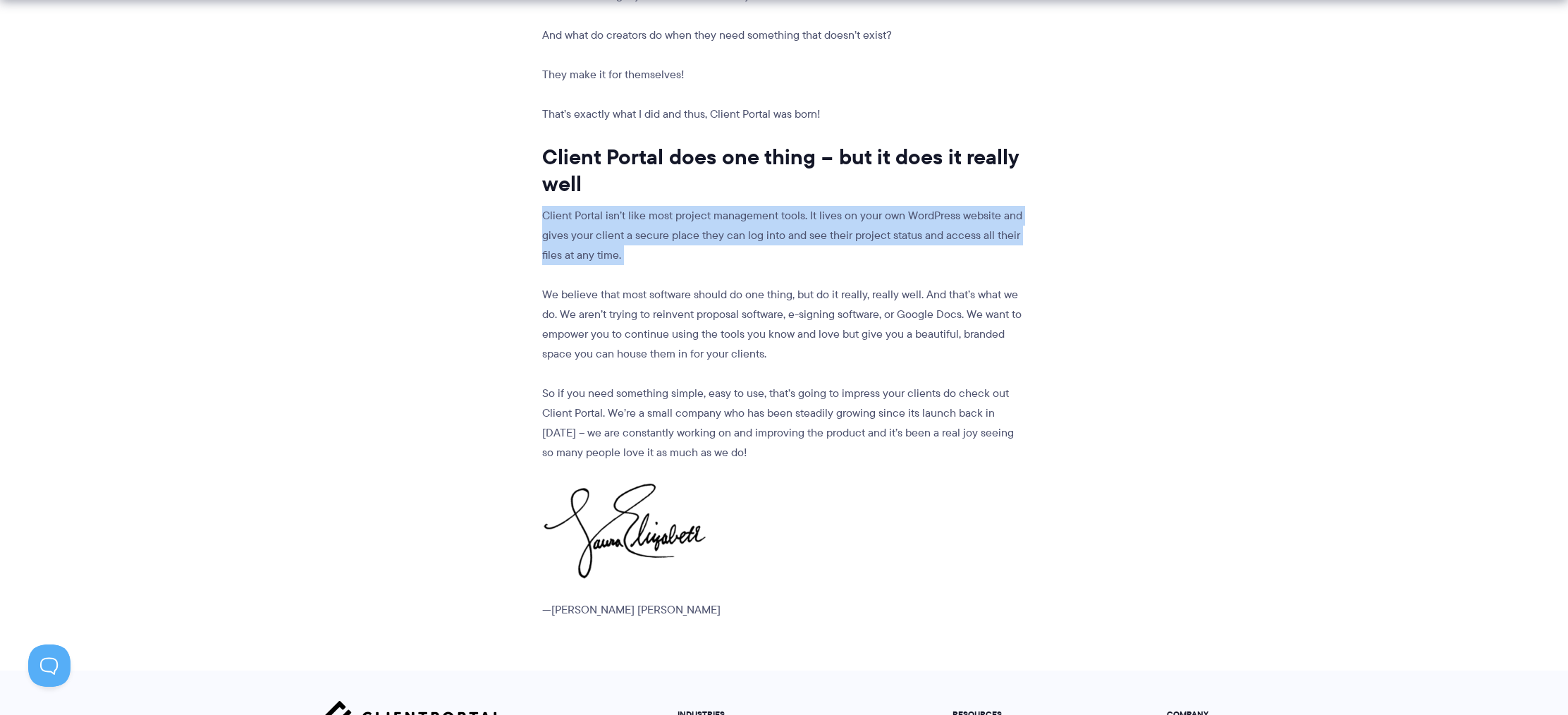
click at [731, 206] on p "Client Portal isn’t like most project management tools. It lives on your own Wo…" at bounding box center [782, 236] width 481 height 60
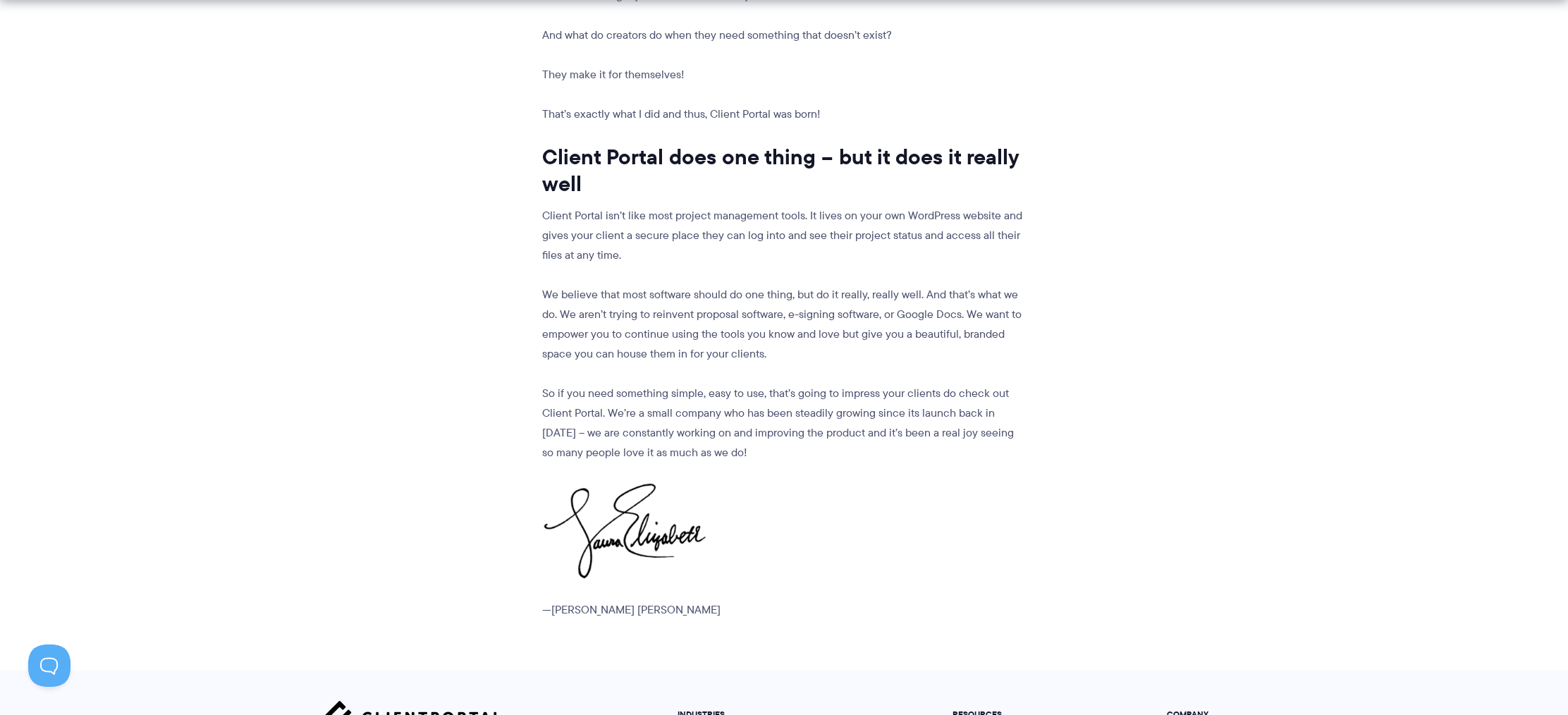
click at [681, 300] on p "We believe that most software should do one thing, but do it really, really wel…" at bounding box center [782, 325] width 481 height 79
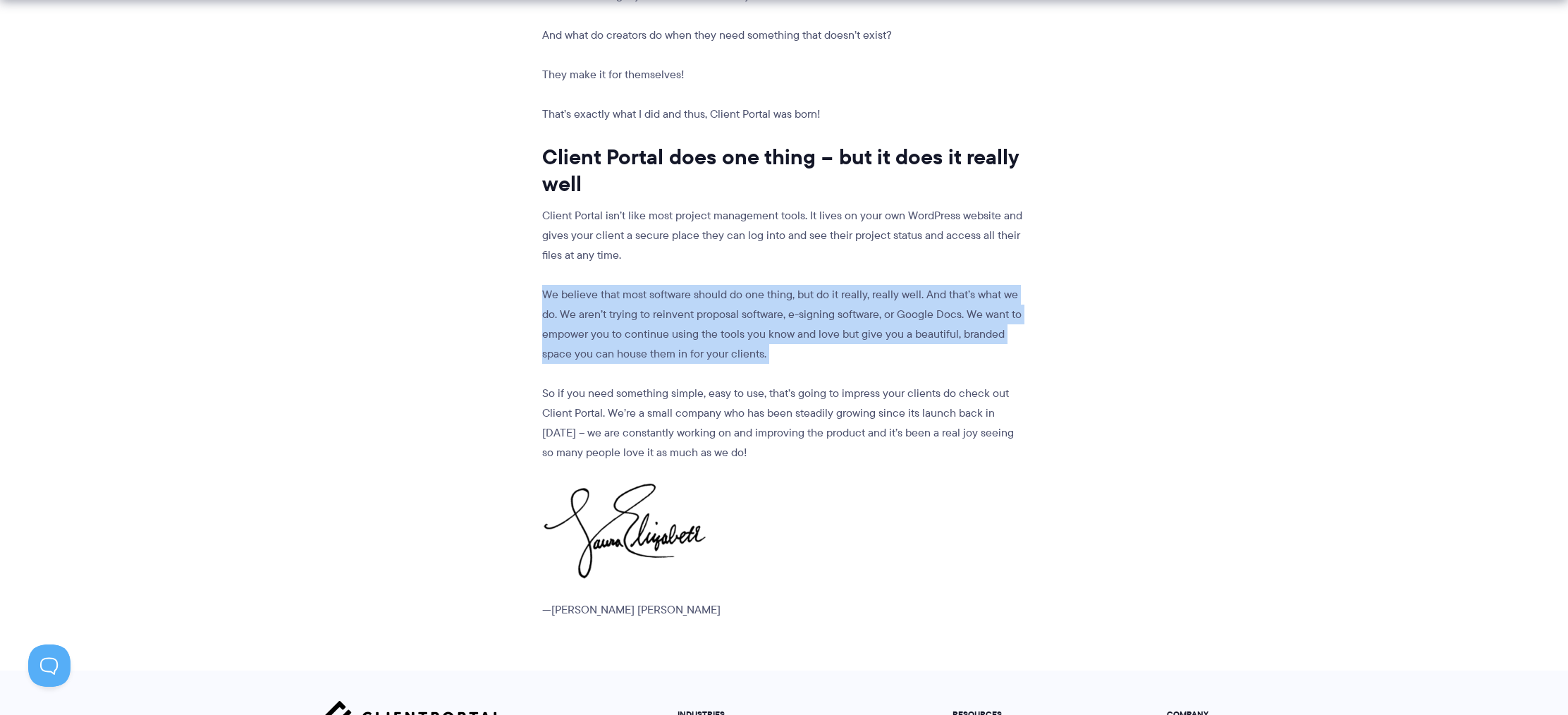
click at [681, 300] on p "We believe that most software should do one thing, but do it really, really wel…" at bounding box center [782, 325] width 481 height 79
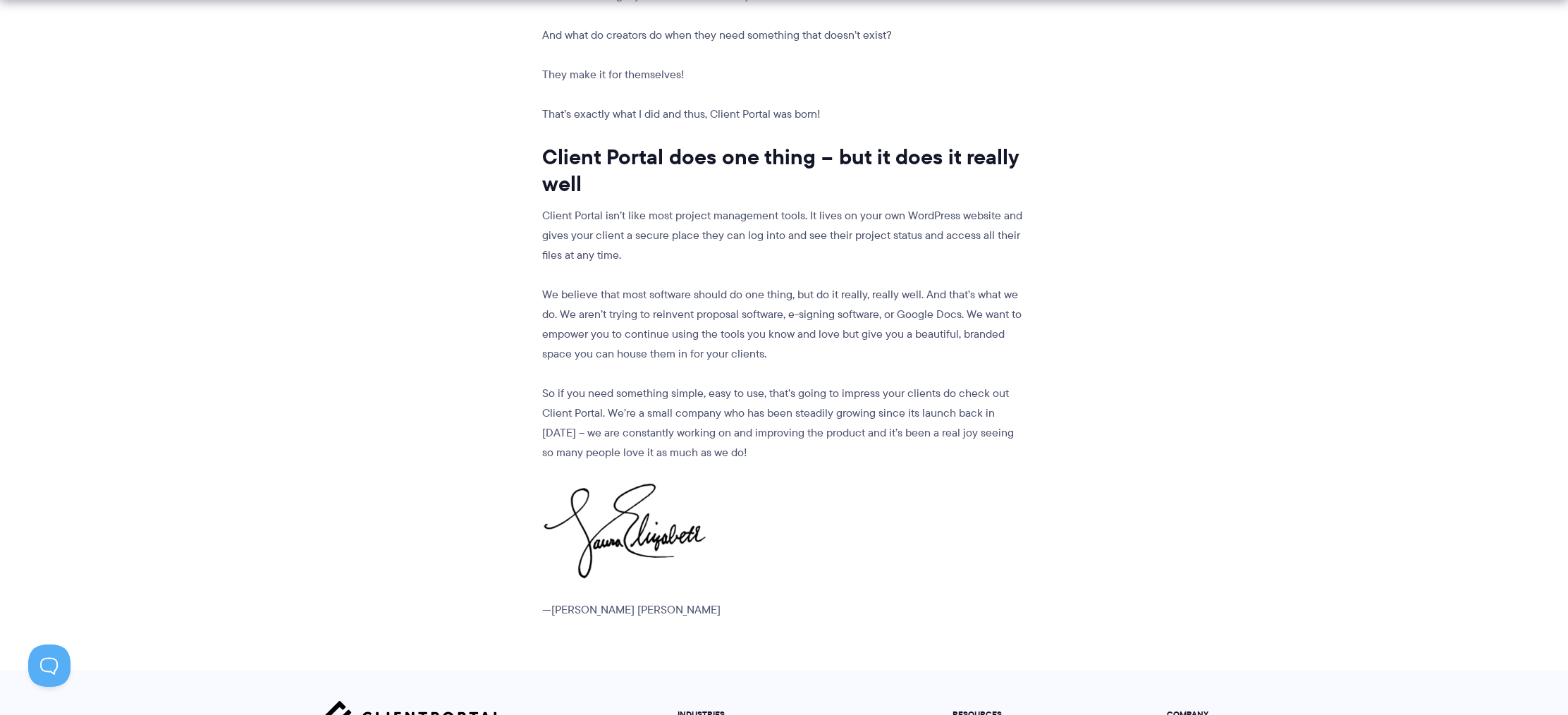
click at [685, 383] on p "So if you need something simple, easy to use, that’s going to impress your clie…" at bounding box center [782, 423] width 481 height 79
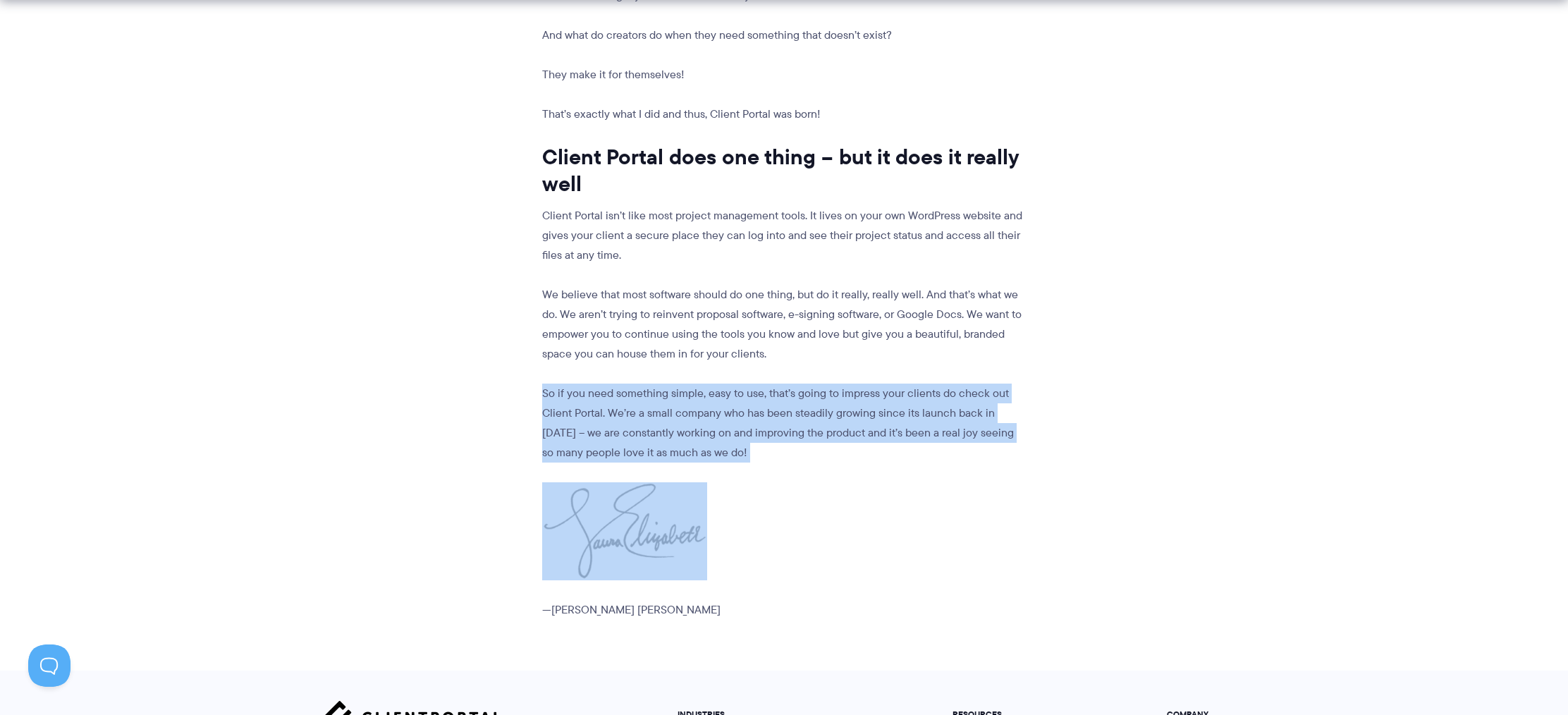
click at [684, 383] on p "So if you need something simple, easy to use, that’s going to impress your clie…" at bounding box center [782, 423] width 481 height 79
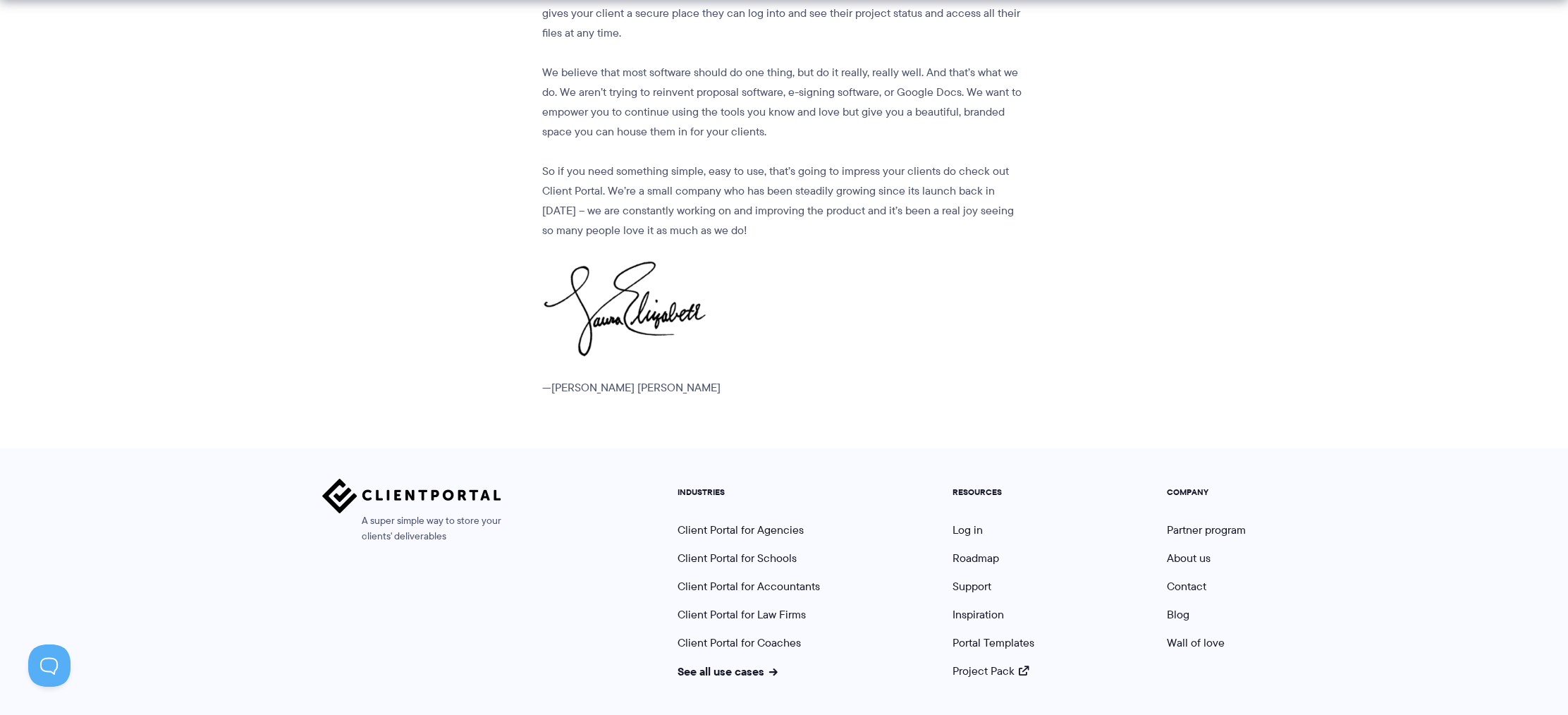
click at [967, 494] on ul "RESOURCES Log in Roadmap Support Inspiration Portal Templates Project Pack" at bounding box center [993, 583] width 103 height 192
click at [979, 550] on link "Roadmap" at bounding box center [975, 558] width 46 height 16
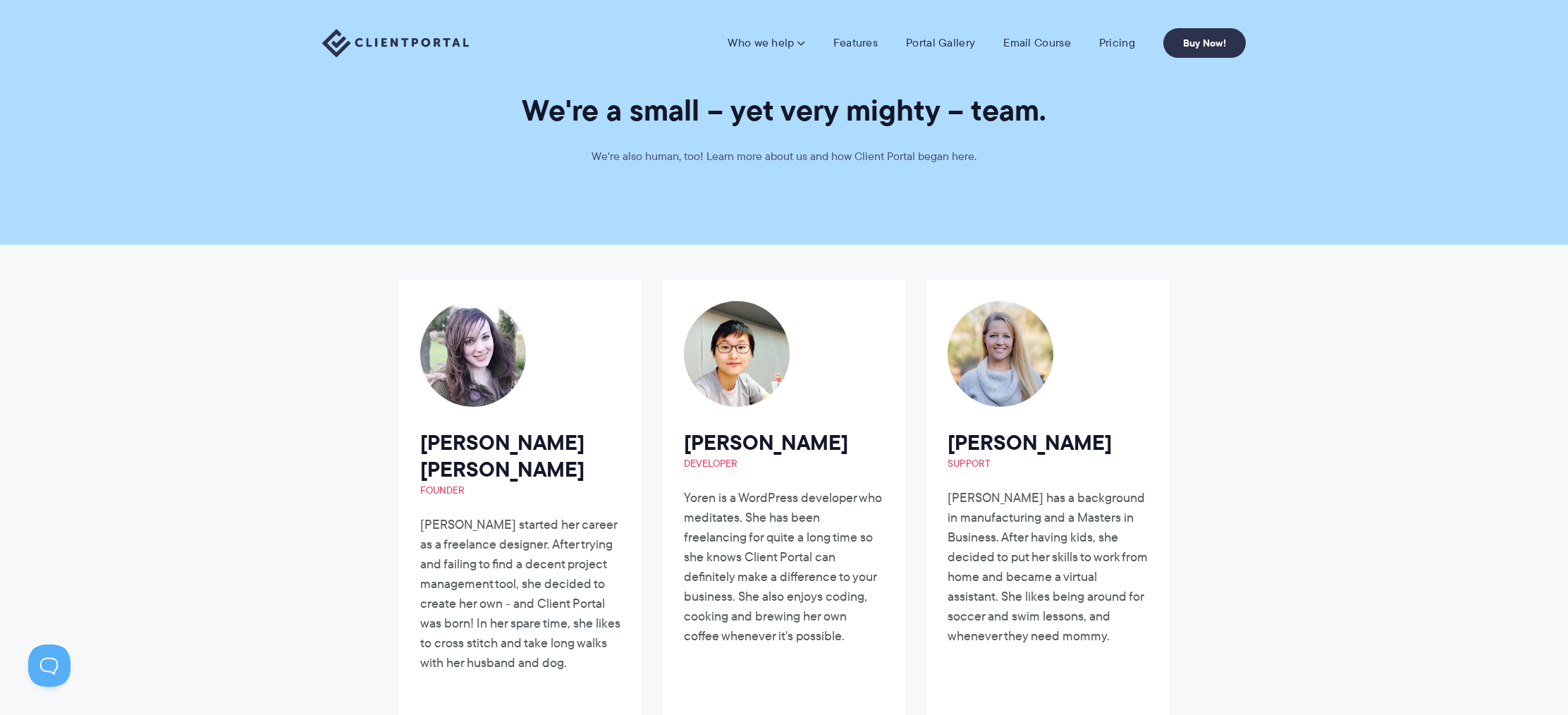
scroll to position [0, 0]
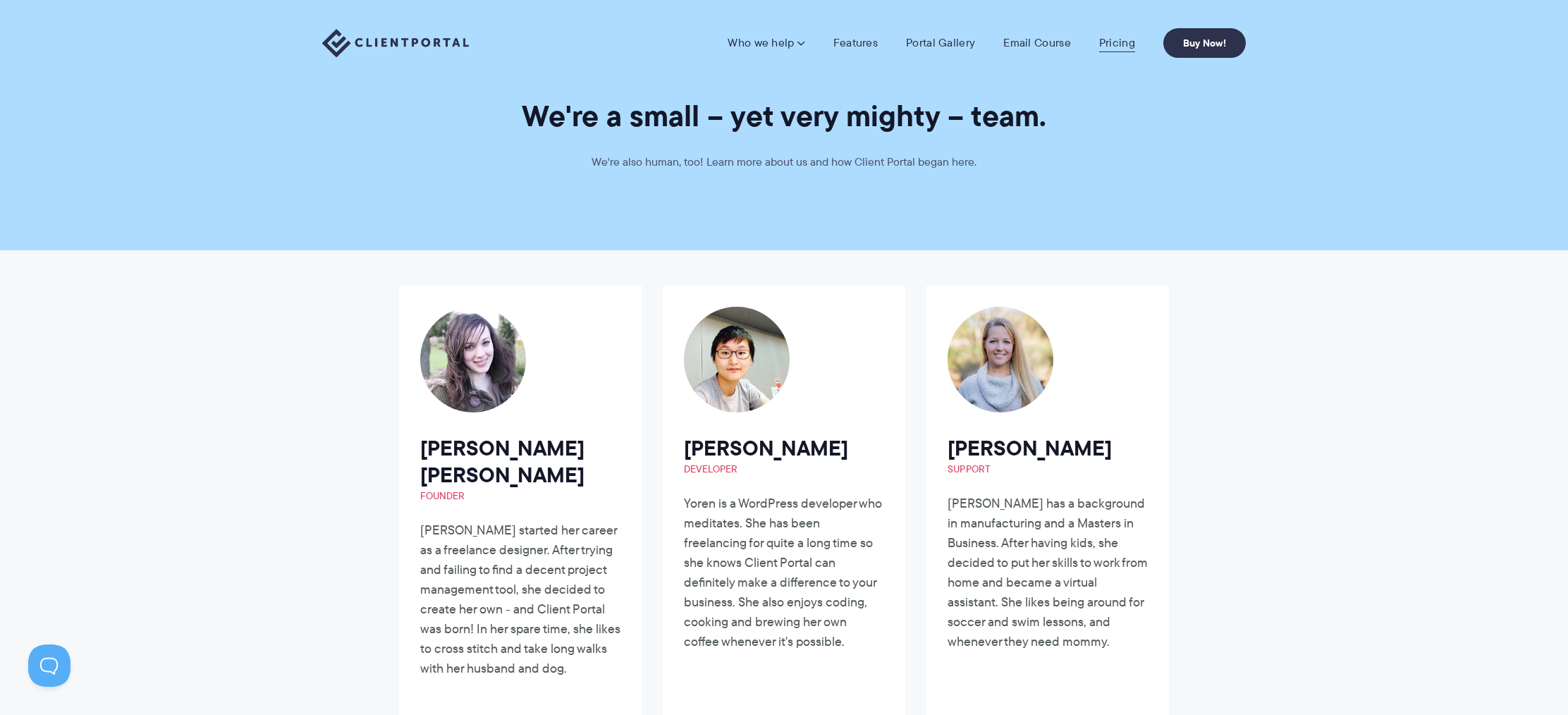
click at [1111, 44] on link "Pricing" at bounding box center [1116, 43] width 36 height 14
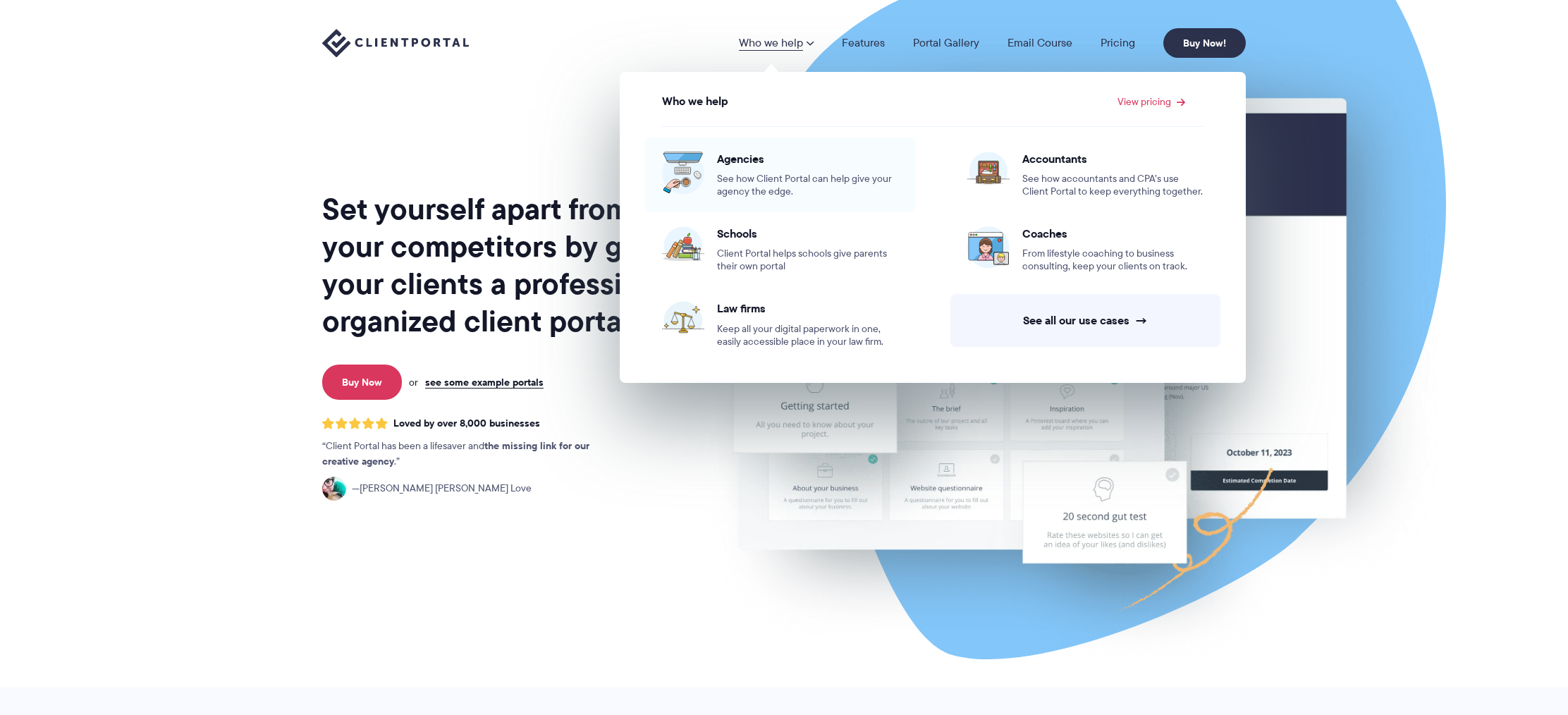
click at [773, 154] on span "Agencies" at bounding box center [808, 159] width 182 height 14
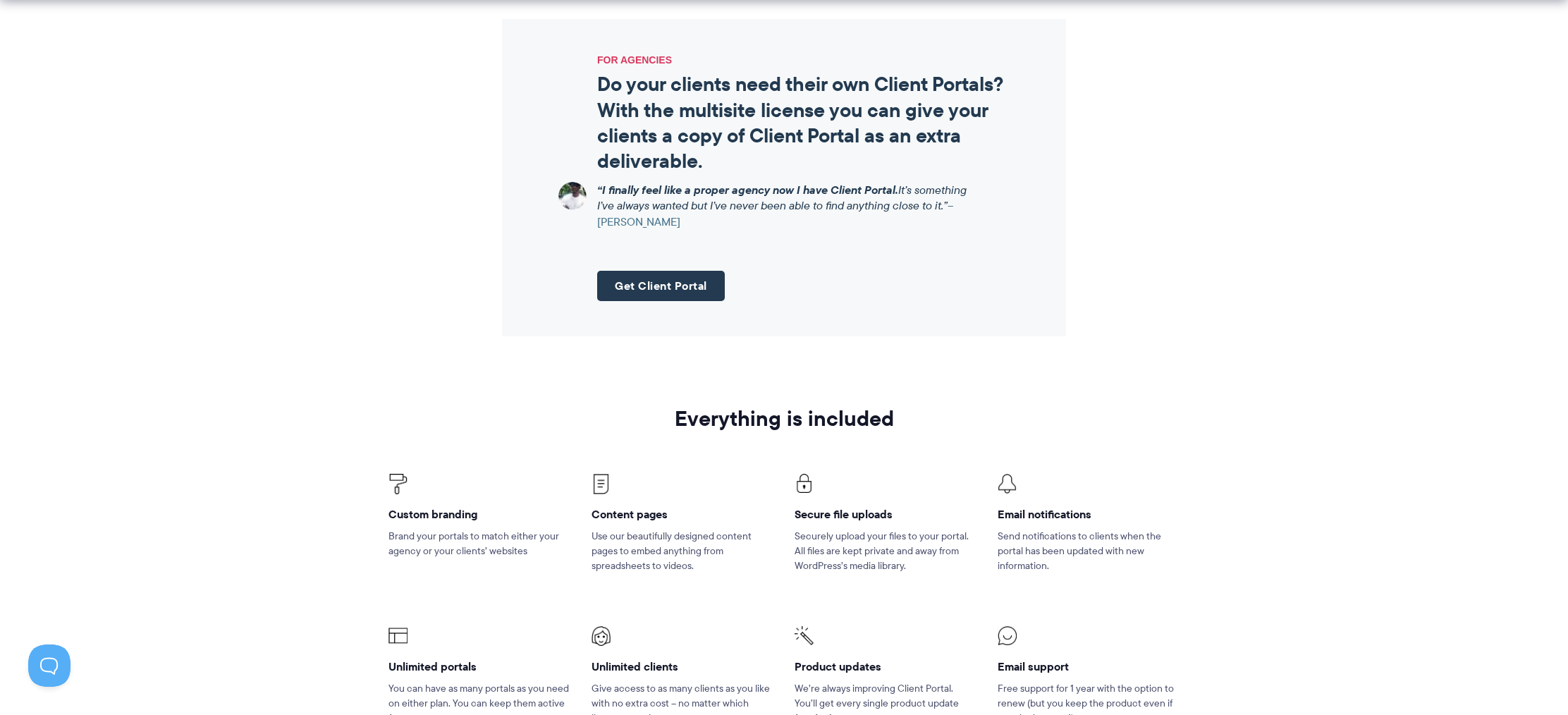
click at [845, 190] on strong "“I finally feel like a proper agency now I have Client Portal." at bounding box center [747, 189] width 301 height 17
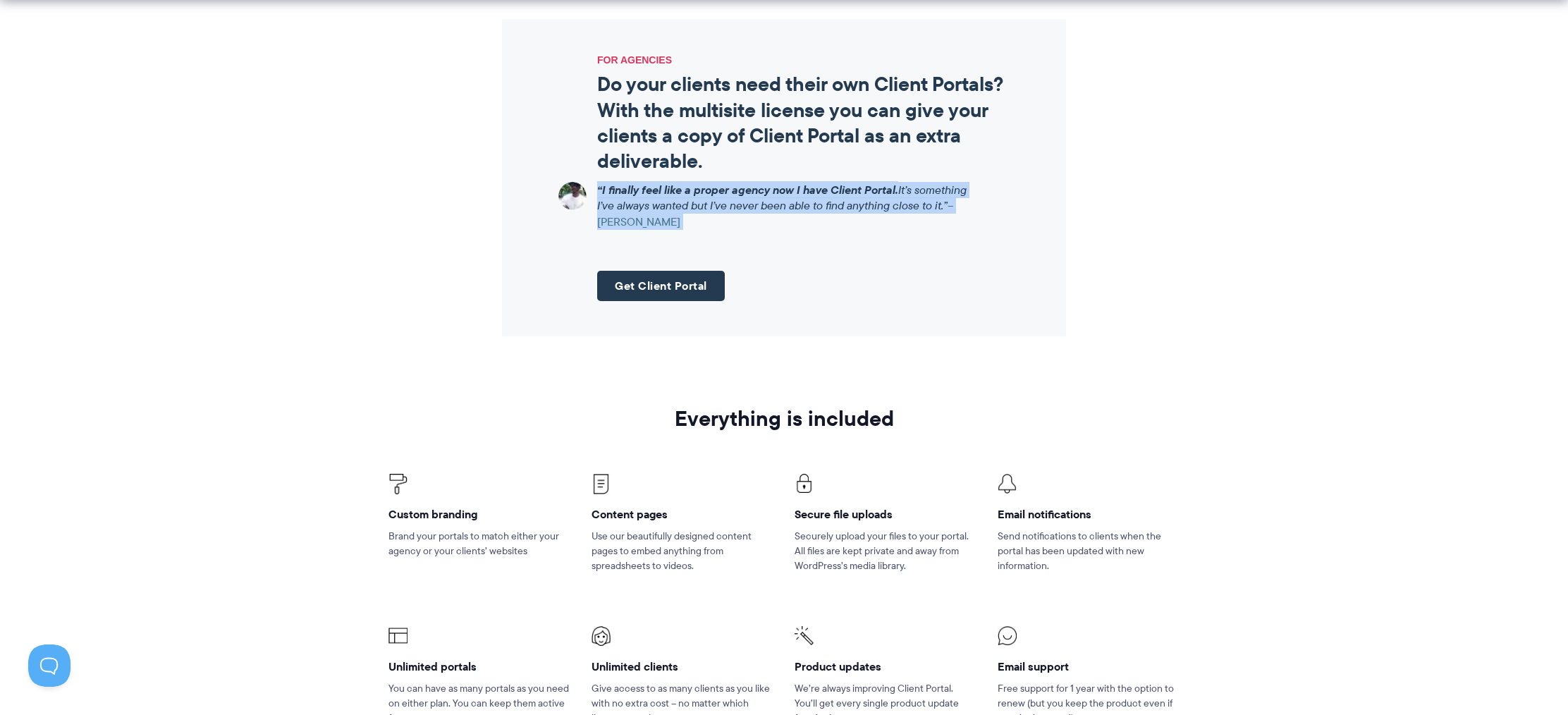
click at [845, 190] on strong "“I finally feel like a proper agency now I have Client Portal." at bounding box center [747, 189] width 301 height 17
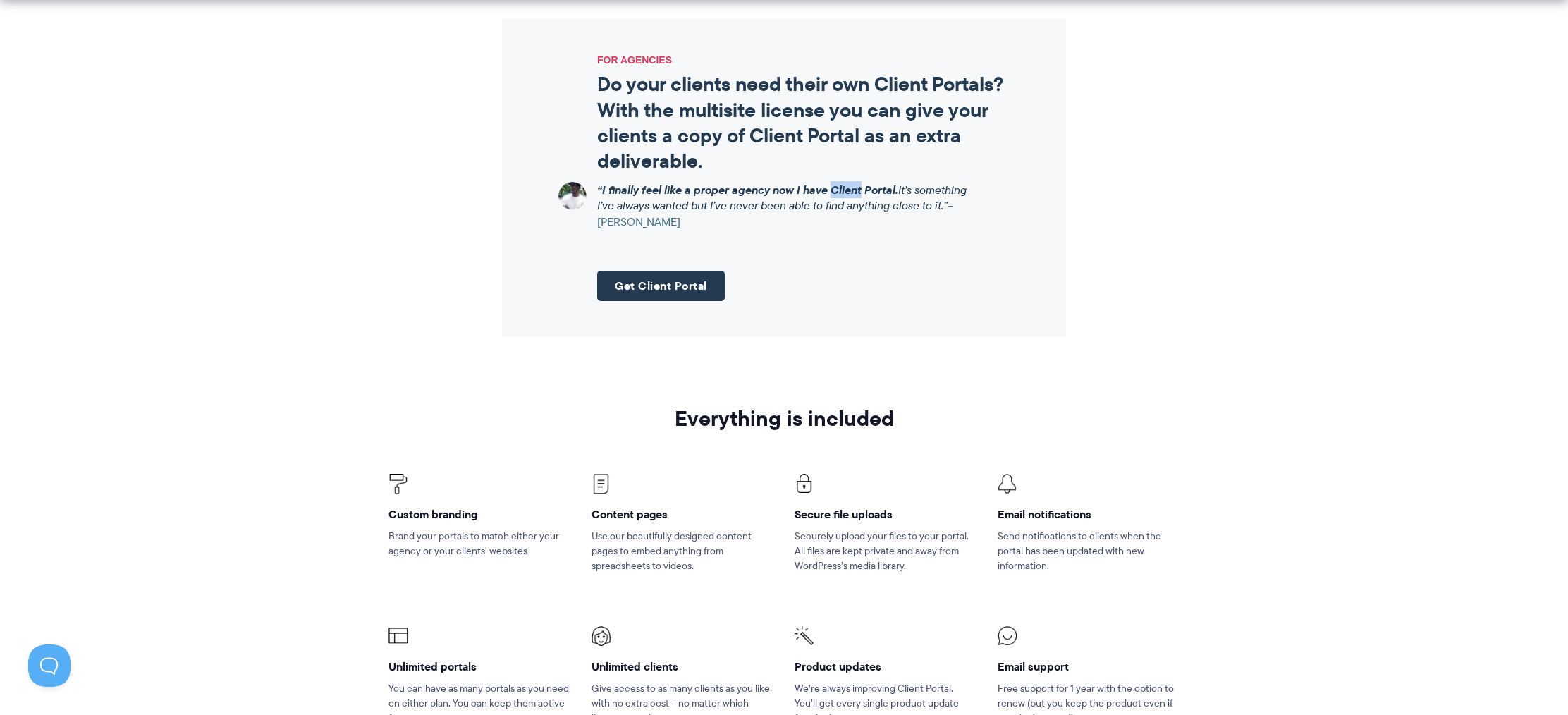
click at [845, 190] on strong "“I finally feel like a proper agency now I have Client Portal." at bounding box center [747, 189] width 301 height 17
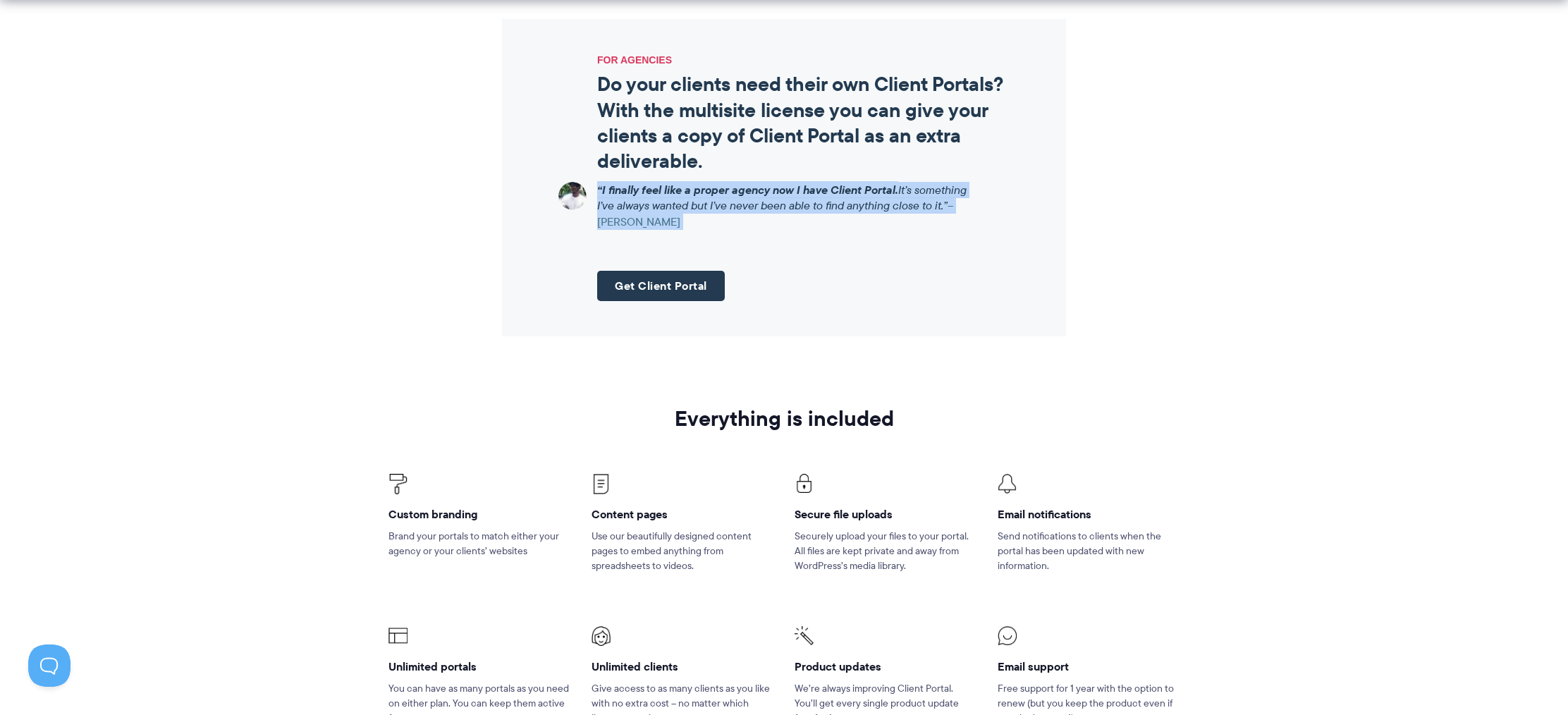
click at [845, 190] on strong "“I finally feel like a proper agency now I have Client Portal." at bounding box center [747, 189] width 301 height 17
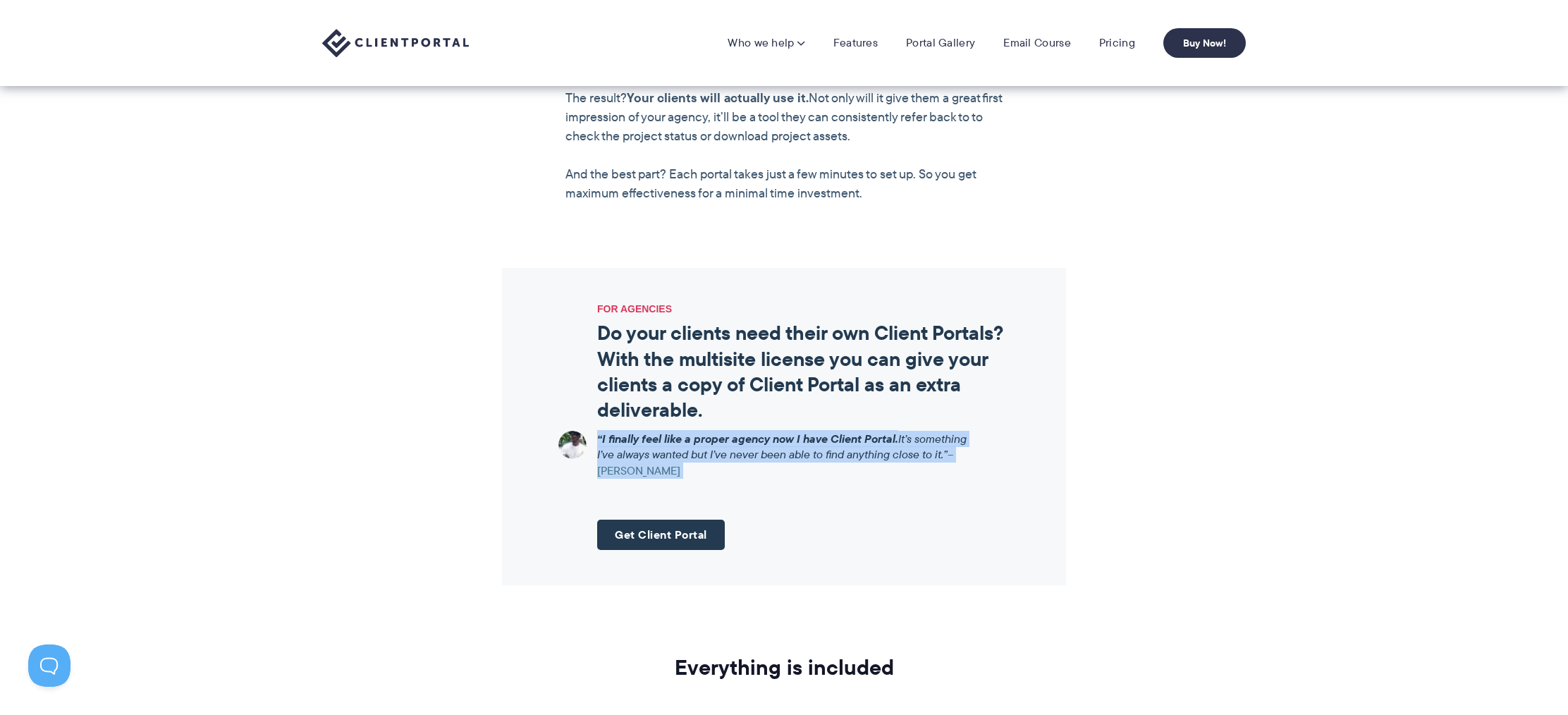
scroll to position [1473, 0]
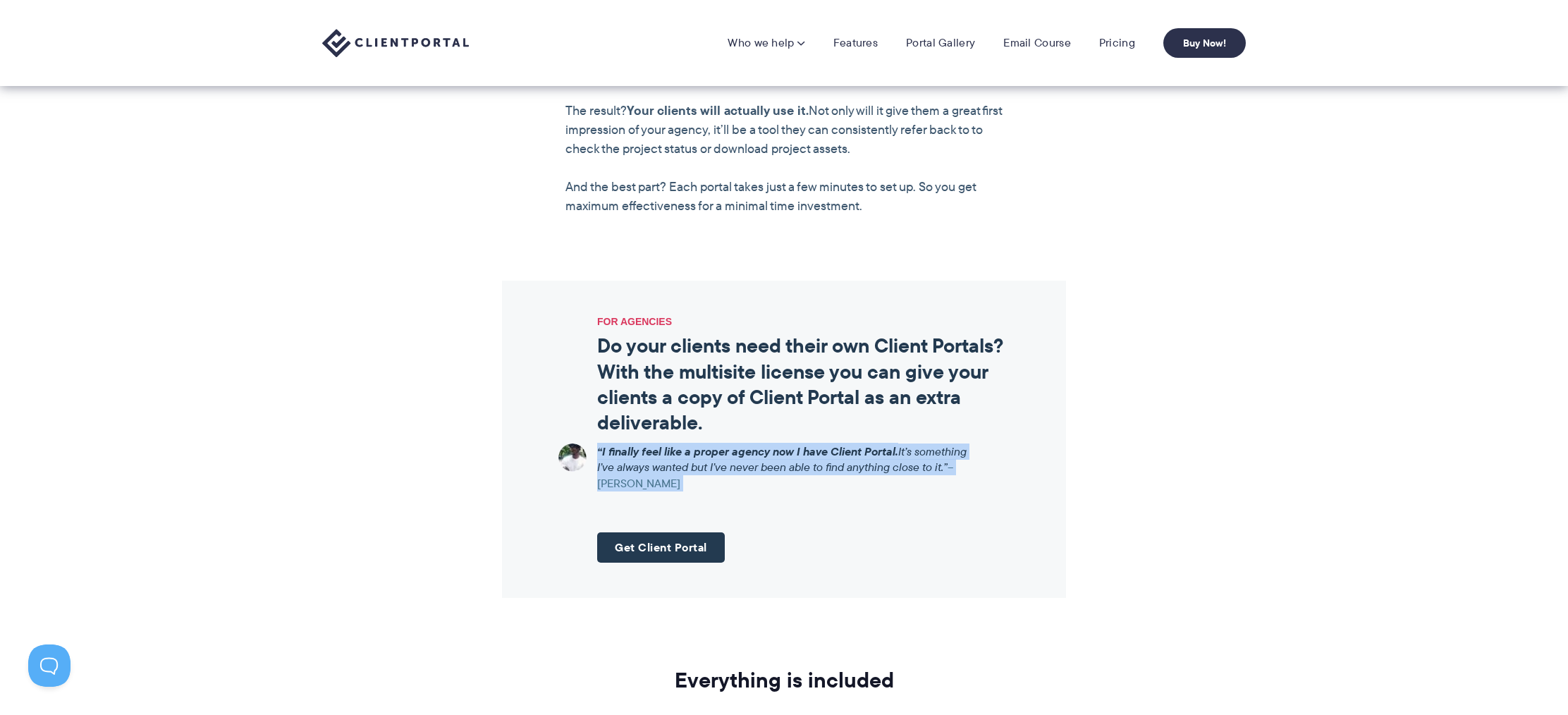
click at [763, 386] on h2 "Do your clients need their own Client Portals? With the multisite license you c…" at bounding box center [803, 383] width 412 height 103
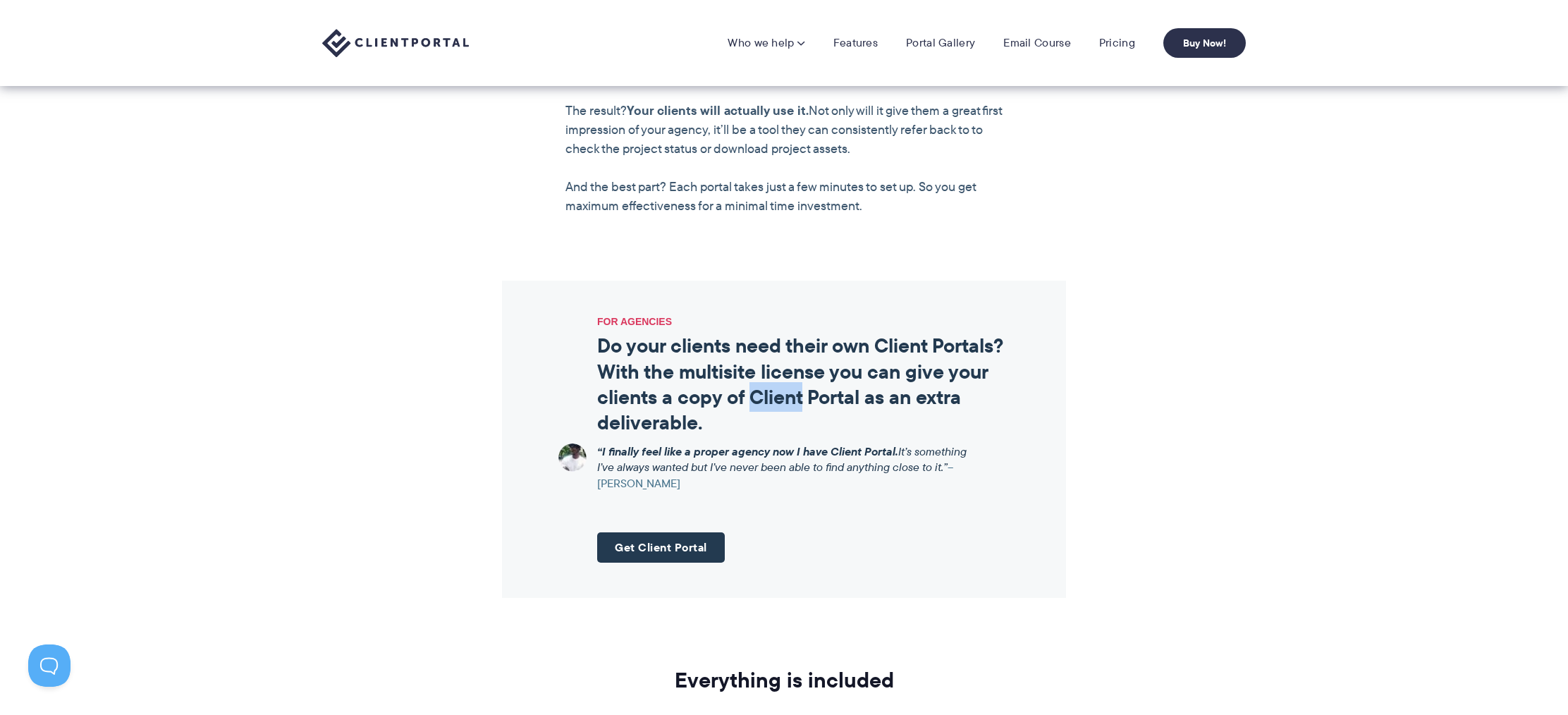
click at [763, 386] on h2 "Do your clients need their own Client Portals? With the multisite license you c…" at bounding box center [803, 383] width 412 height 103
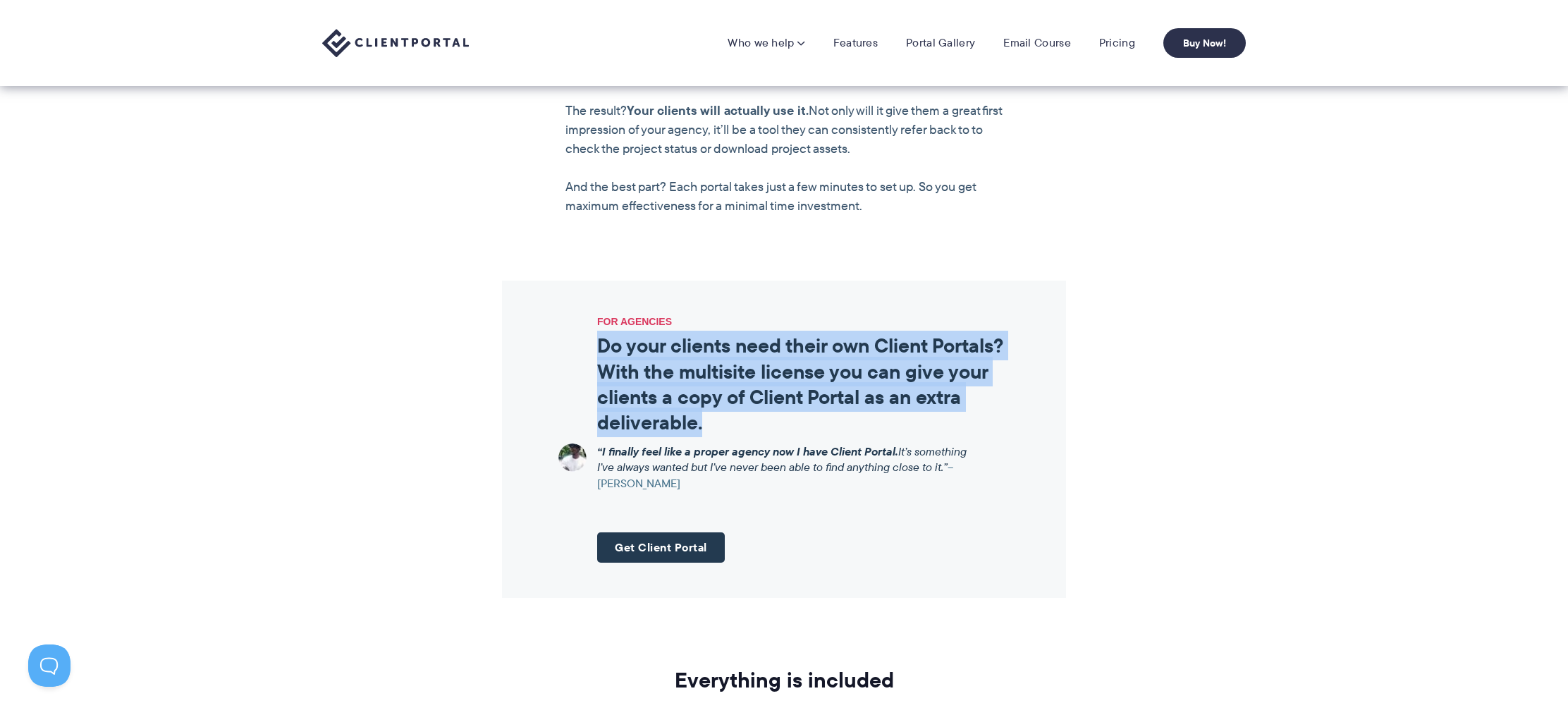
click at [763, 386] on h2 "Do your clients need their own Client Portals? With the multisite license you c…" at bounding box center [803, 383] width 412 height 103
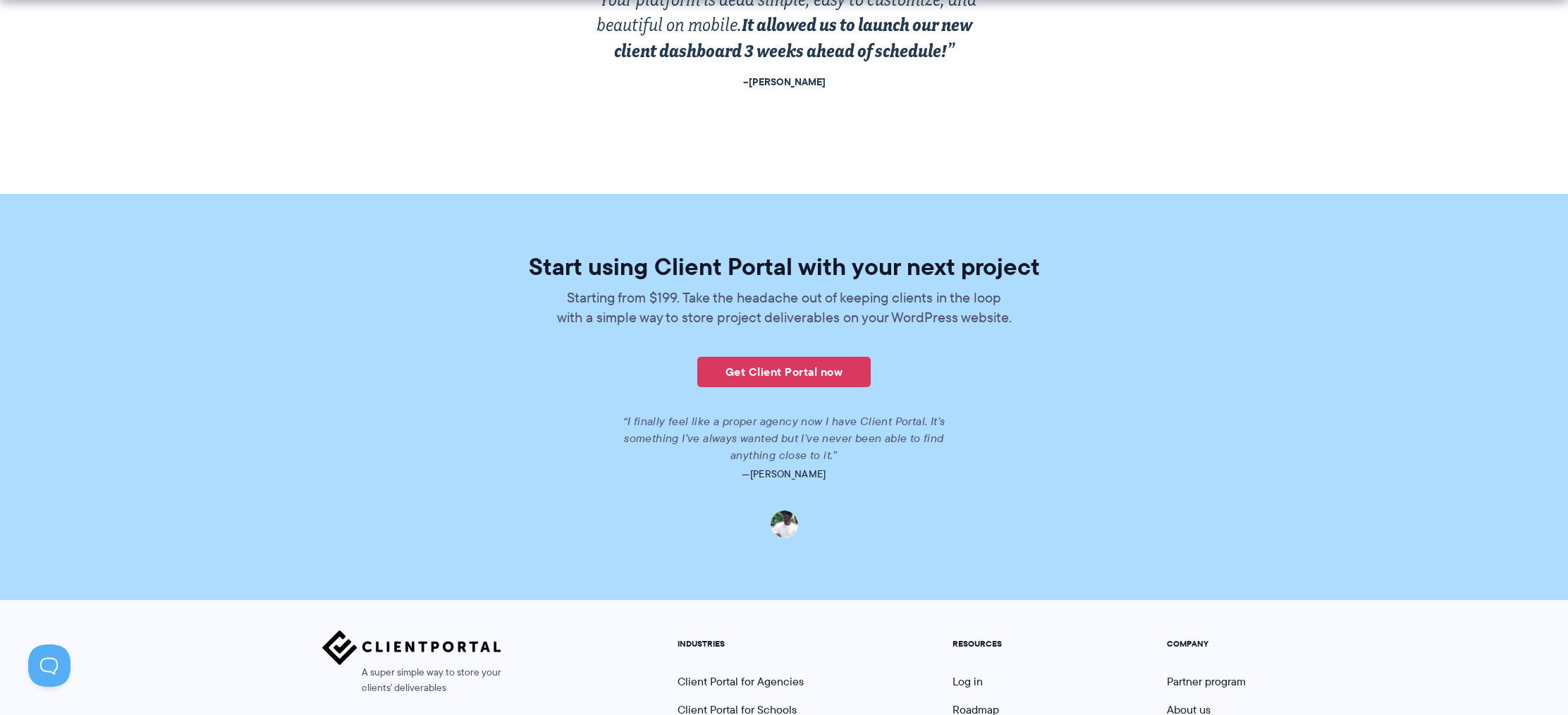
scroll to position [3183, 0]
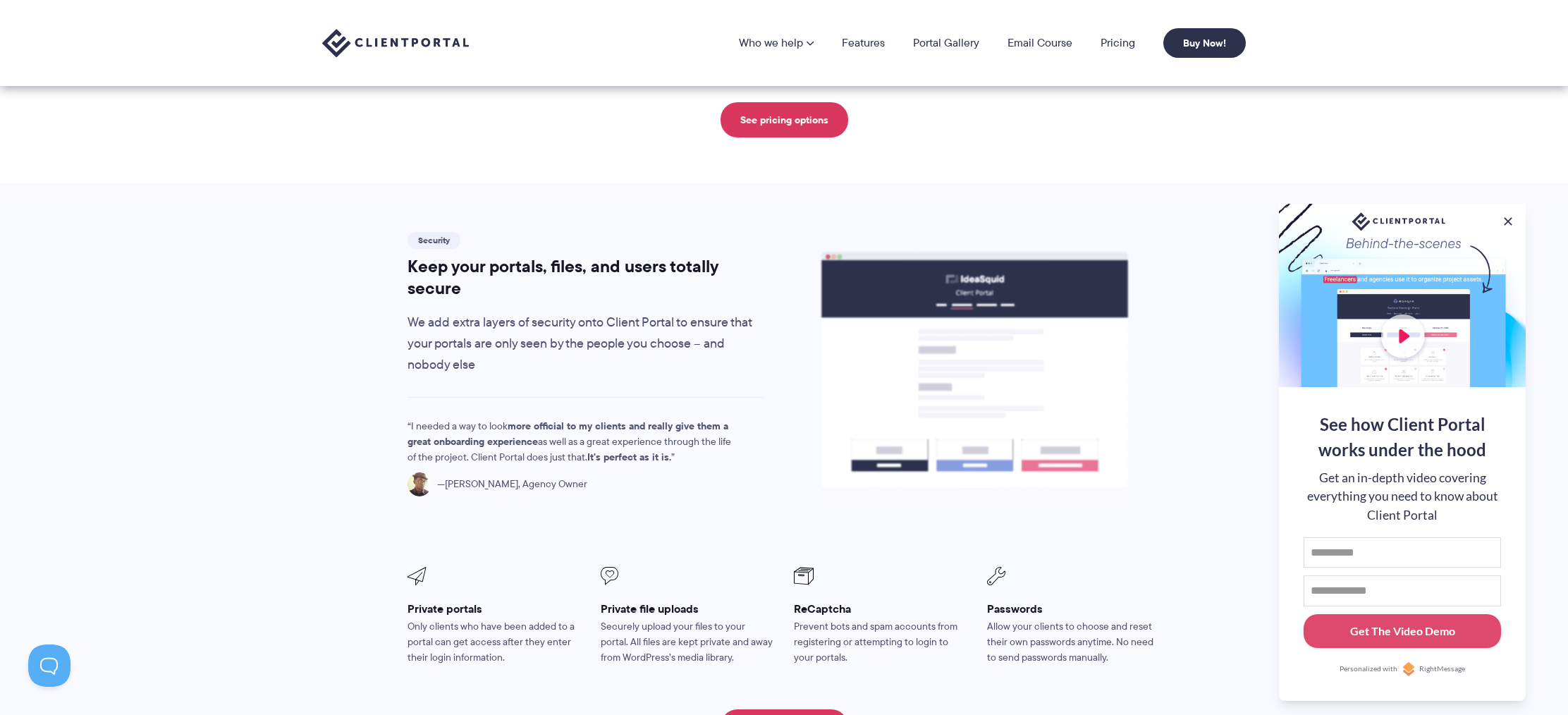
scroll to position [898, 0]
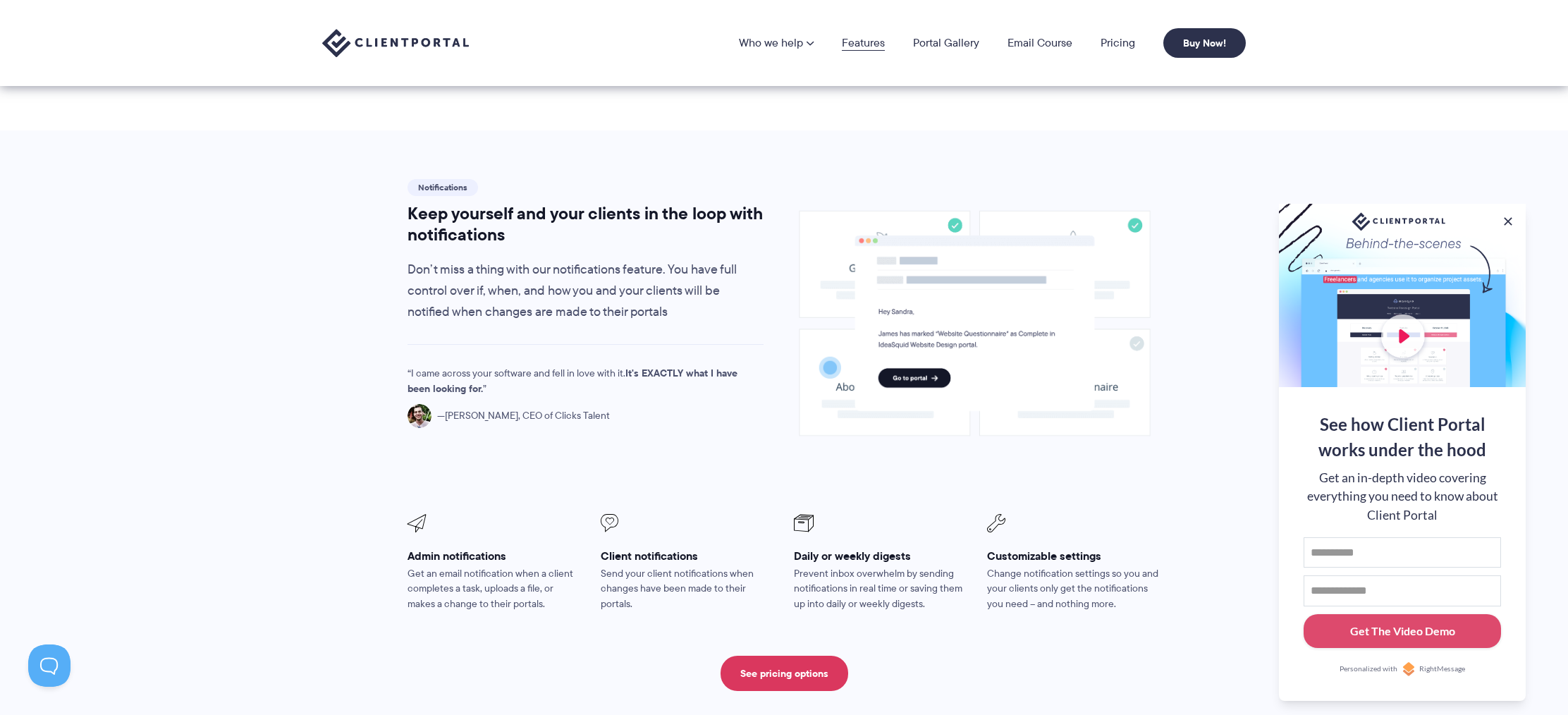
click at [859, 42] on link "Features" at bounding box center [863, 43] width 43 height 11
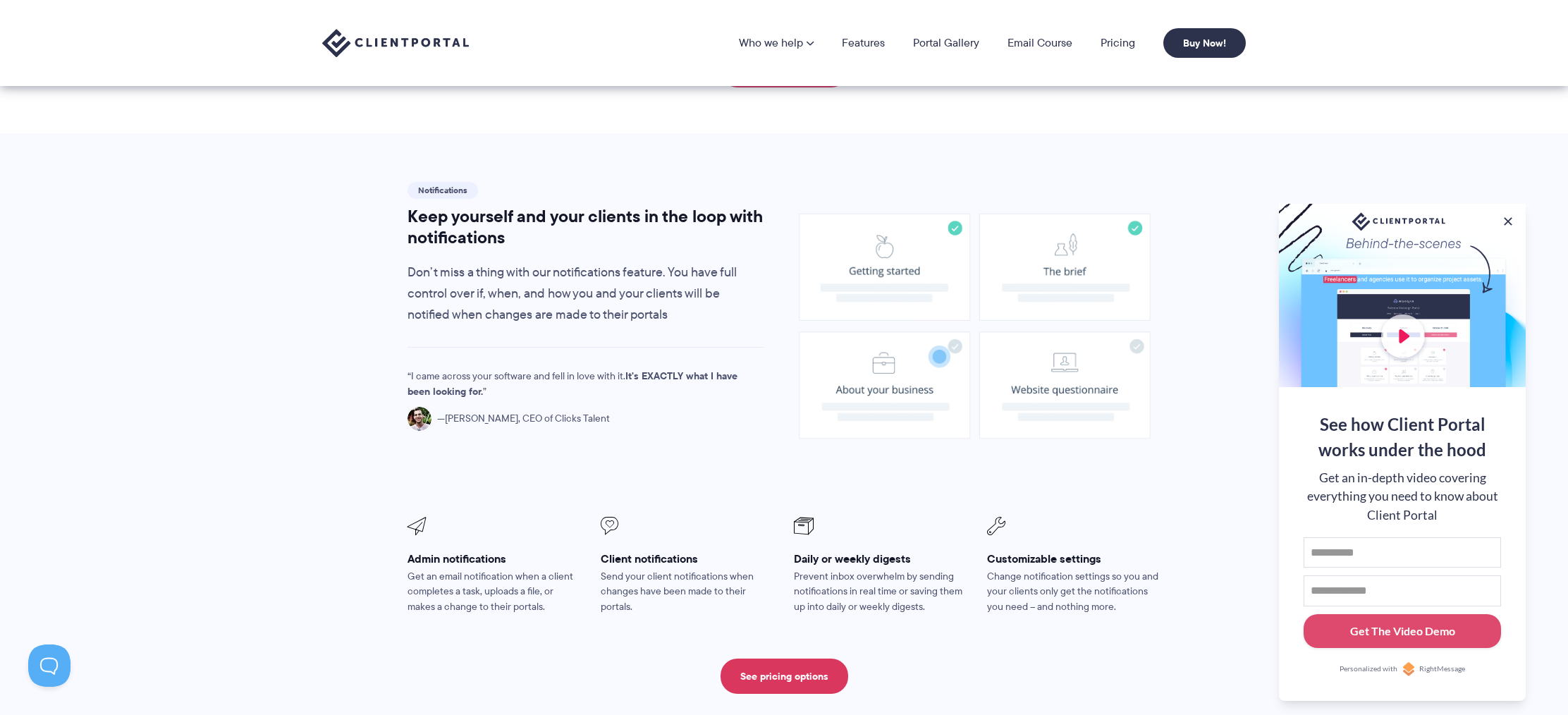
scroll to position [250, 0]
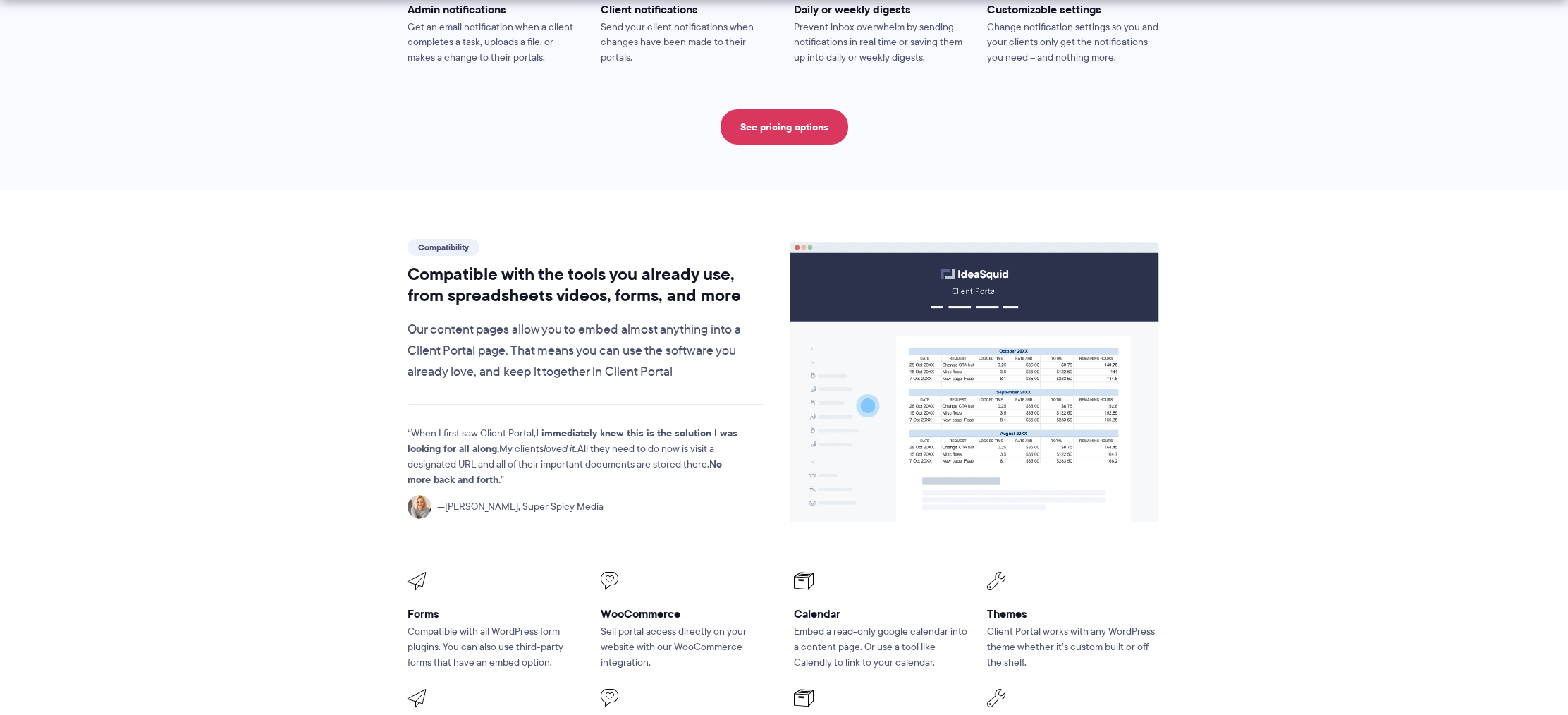
scroll to position [1519, 0]
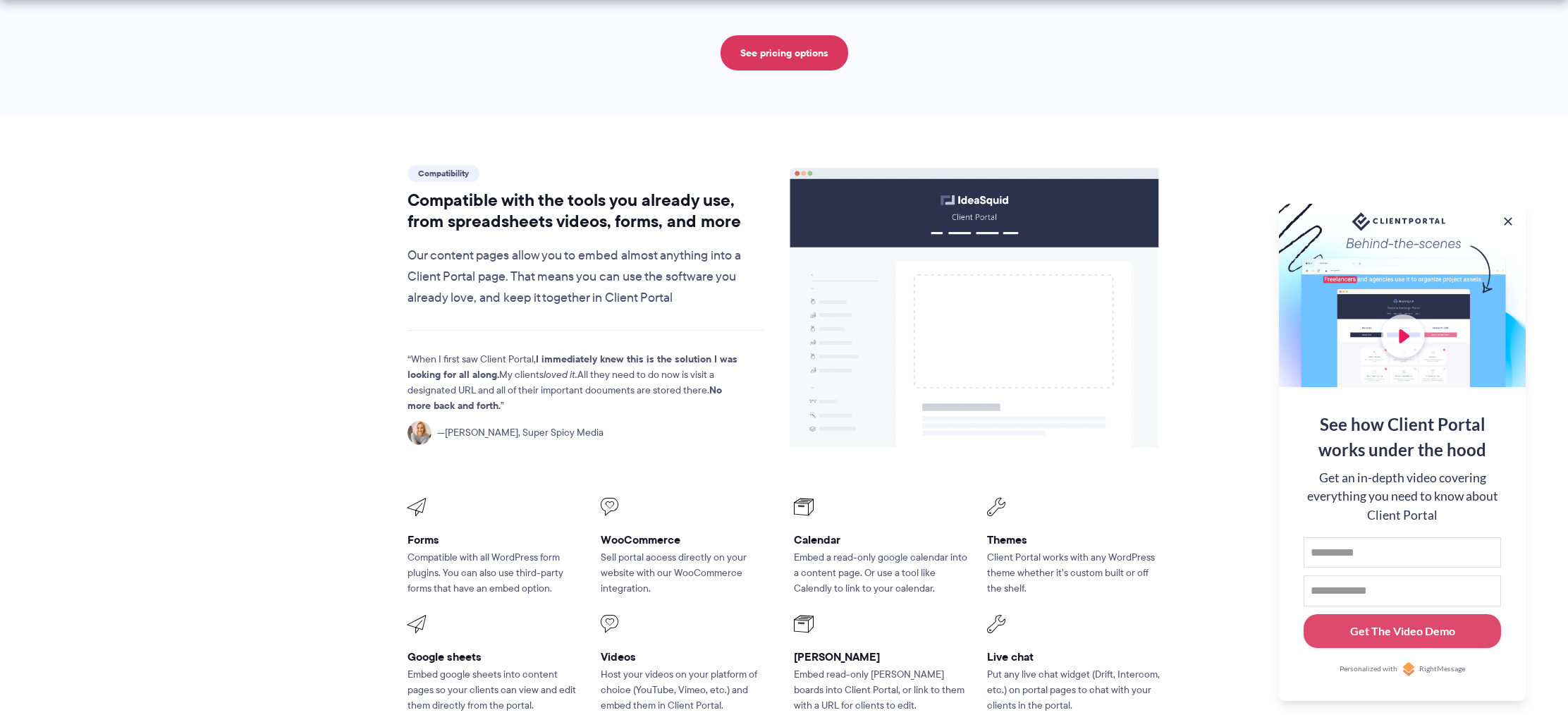
click at [701, 352] on p "When I first saw Client Portal, I immediately knew this is the solution I was l…" at bounding box center [574, 383] width 331 height 62
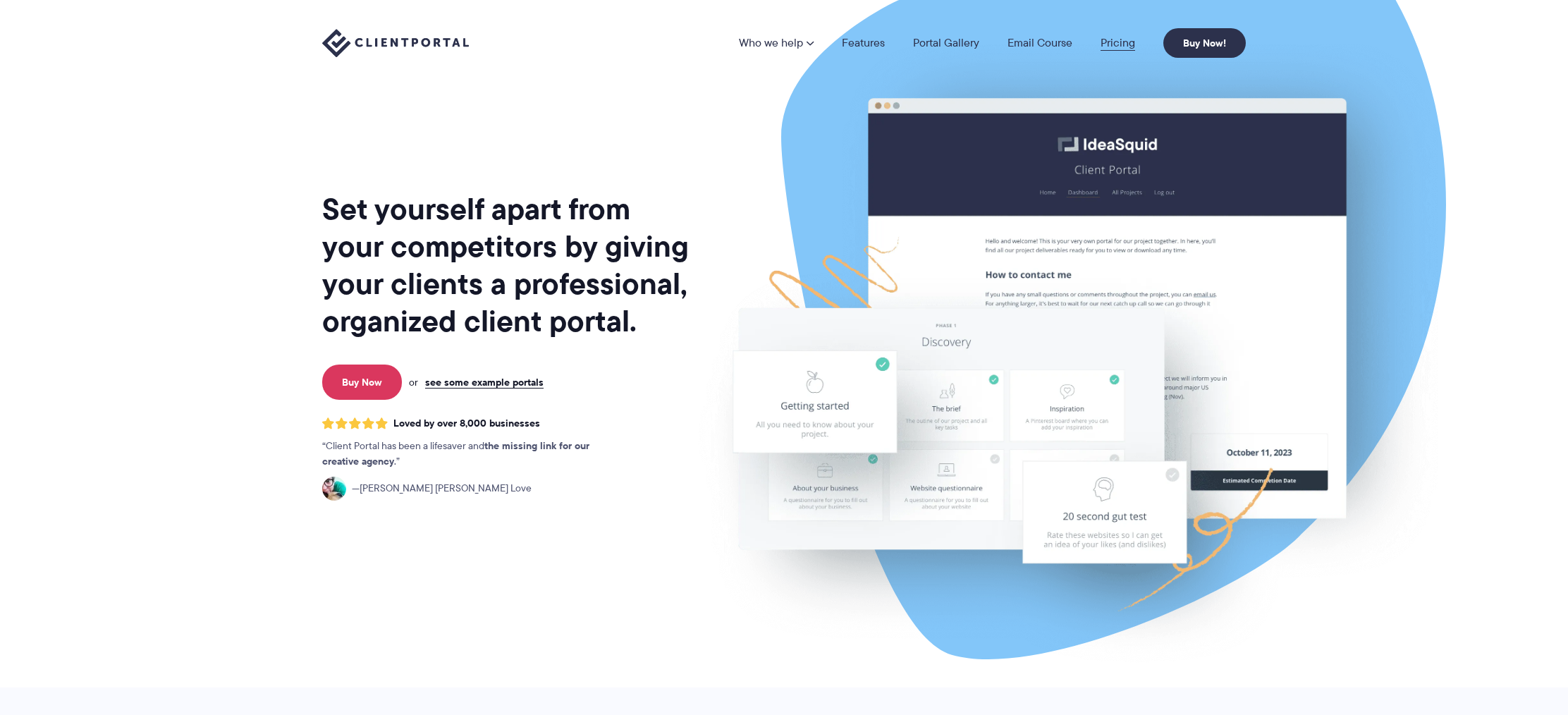
click at [1134, 45] on link "Pricing" at bounding box center [1117, 43] width 34 height 11
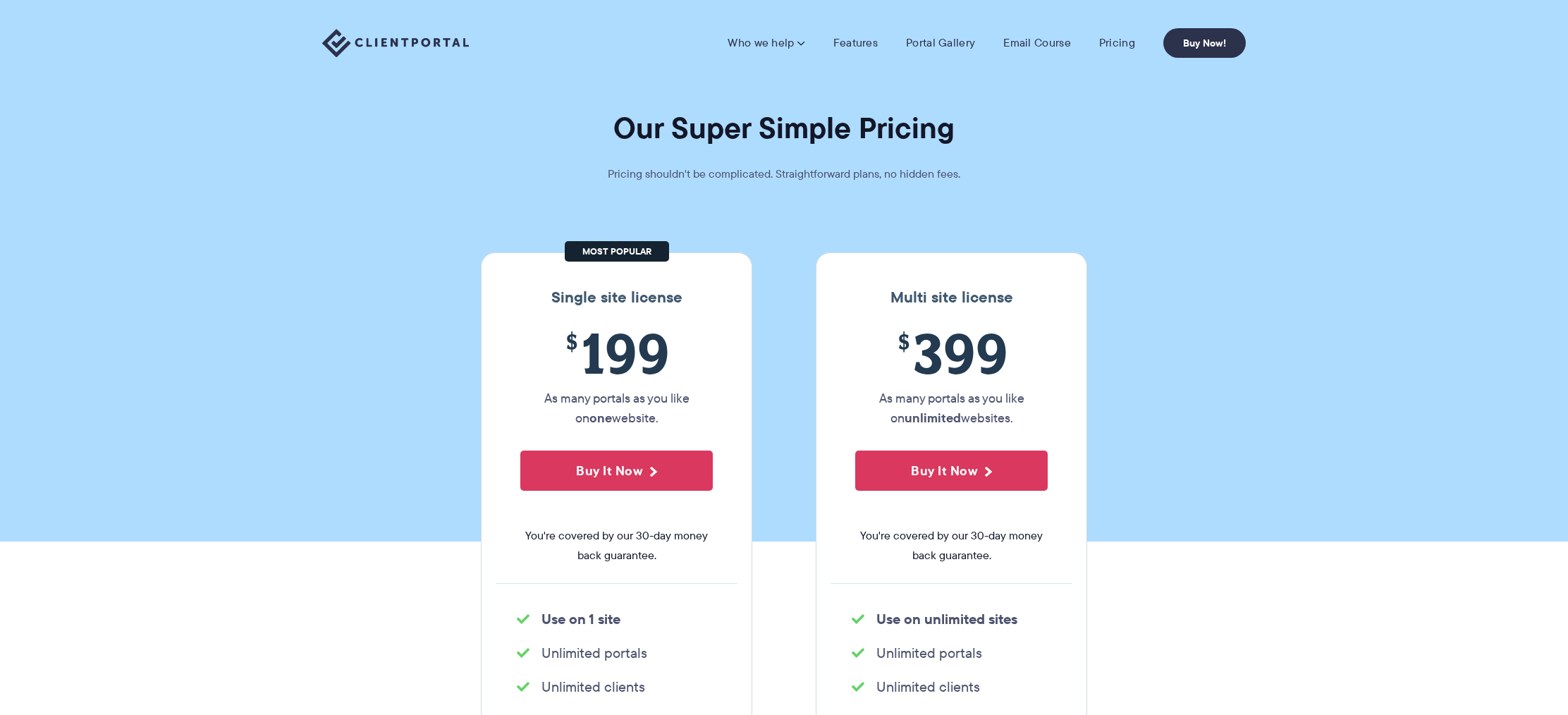
click at [804, 185] on section "Our Super Simple Pricing Pricing shouldn't be complicated. Straightforward plan…" at bounding box center [784, 270] width 1568 height 541
